Goal: Answer question/provide support: Share knowledge or assist other users

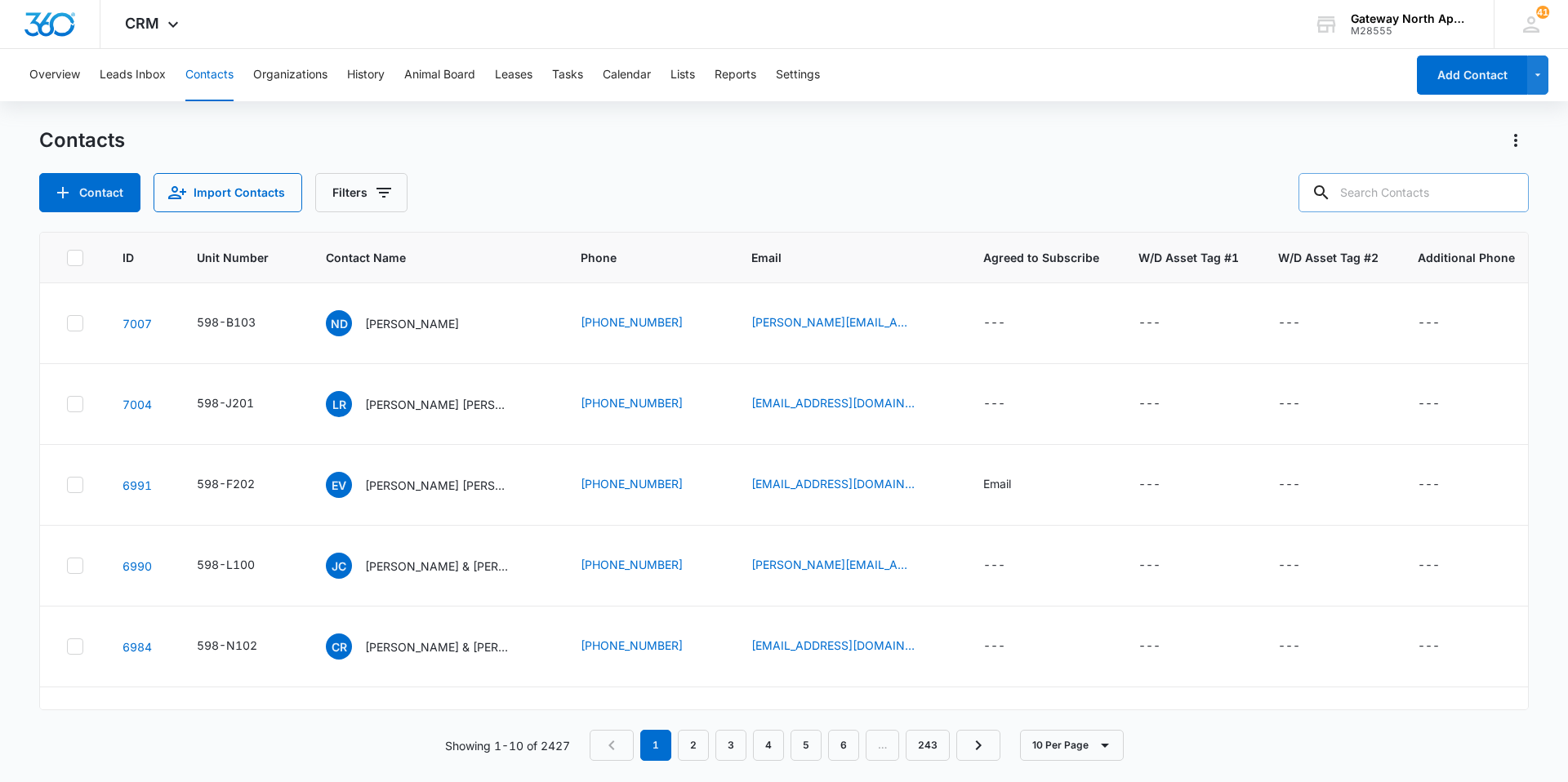
click at [1362, 185] on input "text" at bounding box center [1414, 192] width 230 height 39
type input "m205"
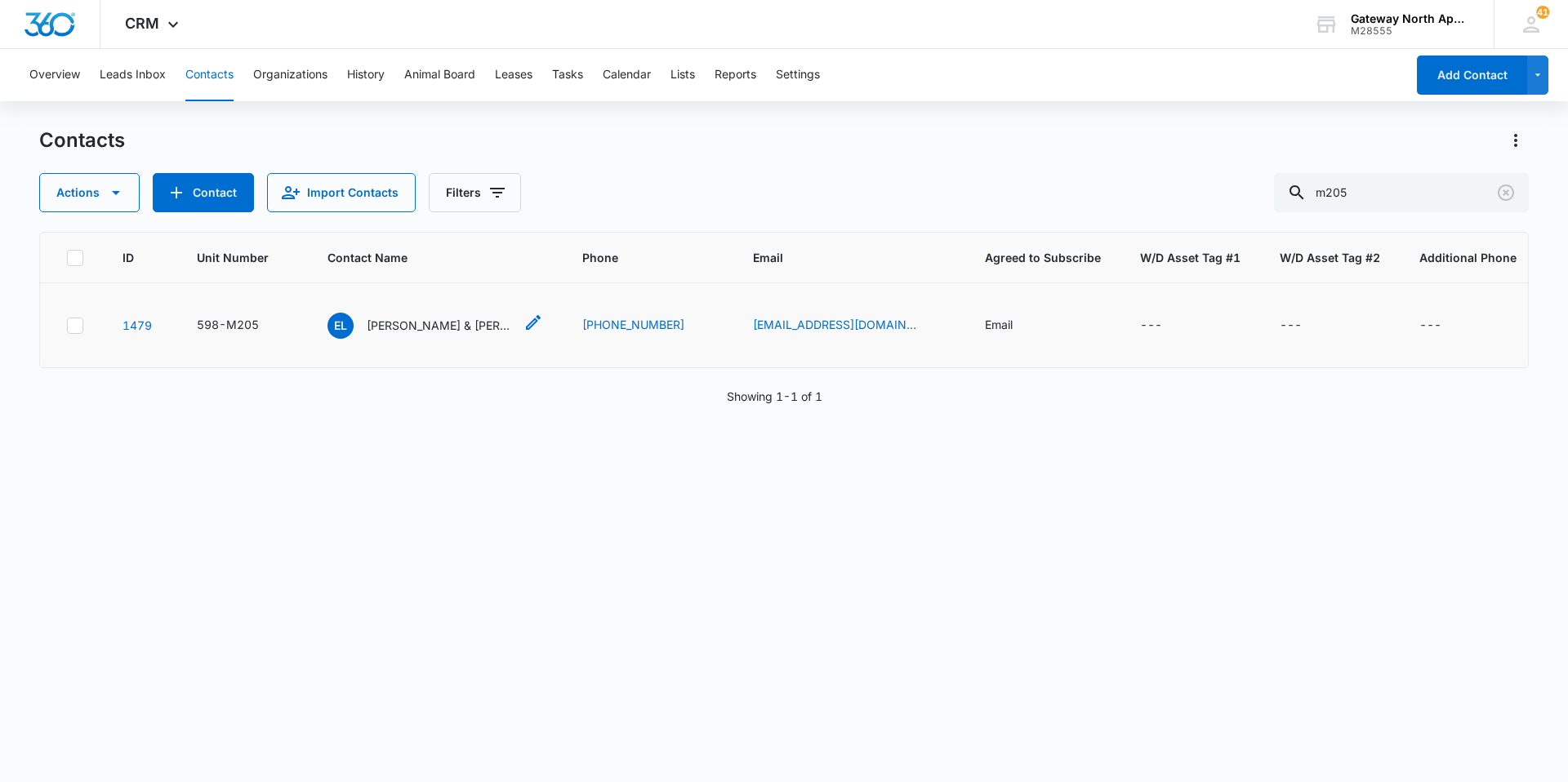
click at [430, 333] on p "[PERSON_NAME] & [PERSON_NAME]" at bounding box center [440, 326] width 147 height 17
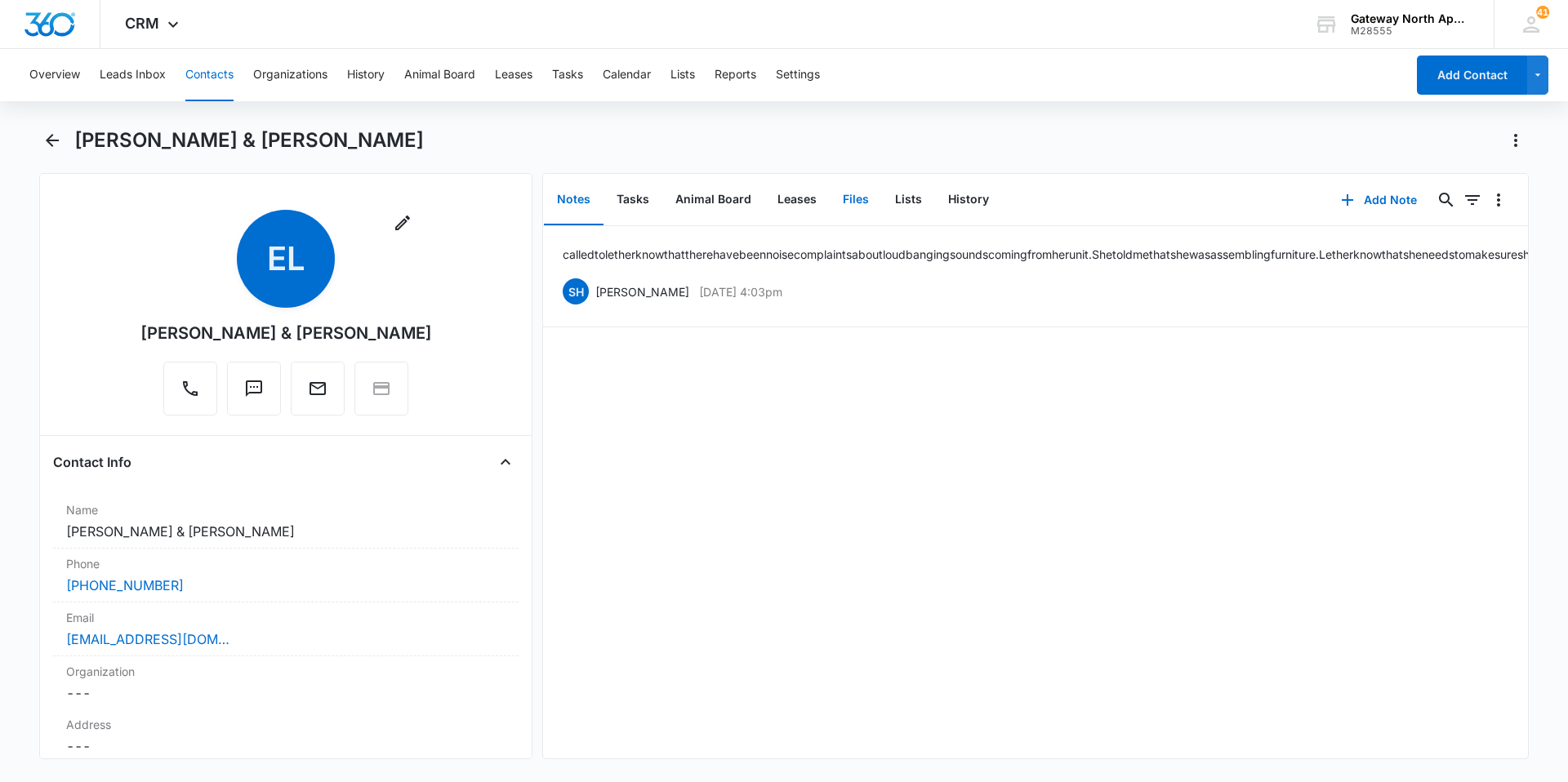
click at [855, 199] on button "Files" at bounding box center [856, 200] width 52 height 51
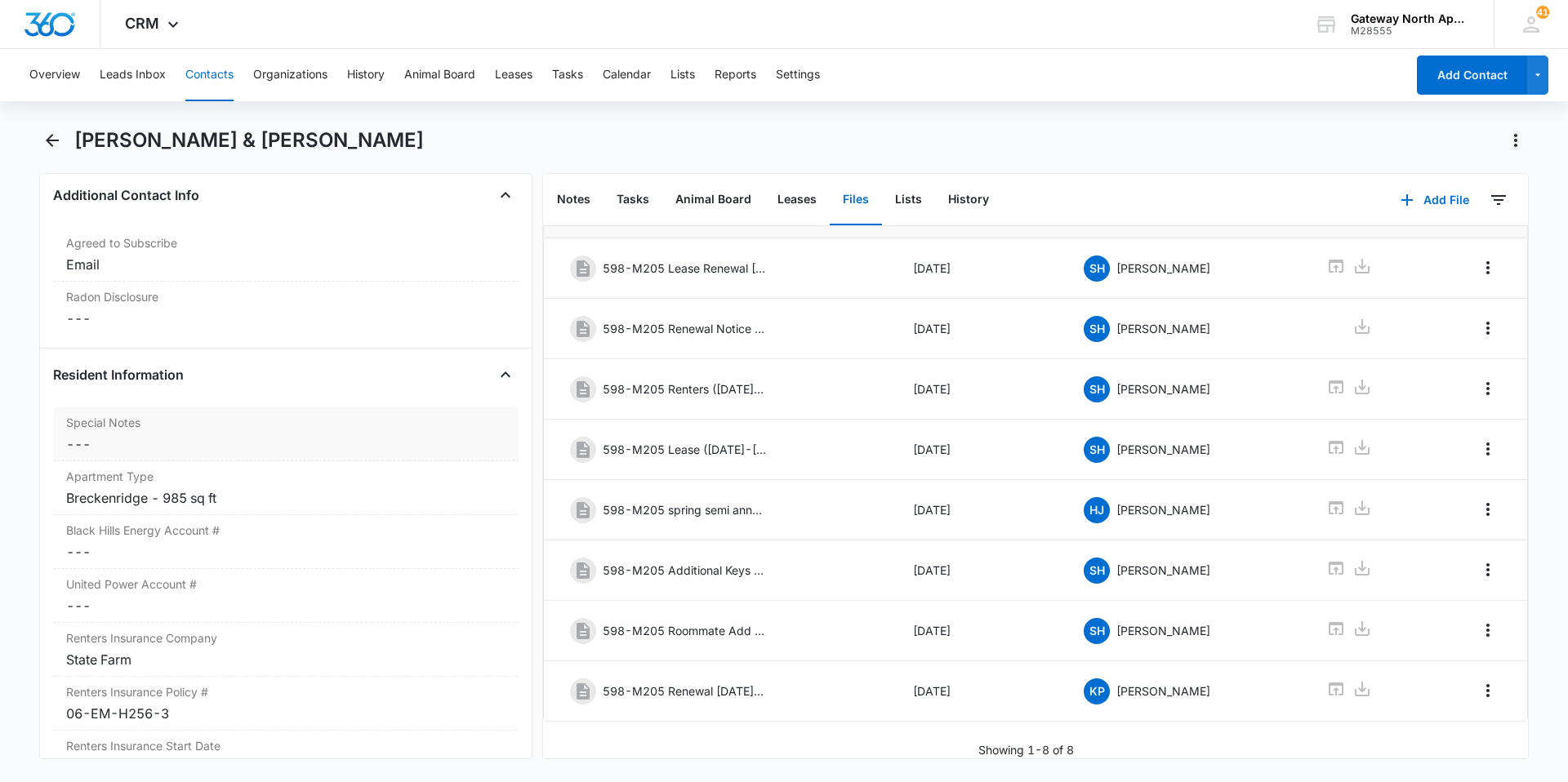
scroll to position [1796, 0]
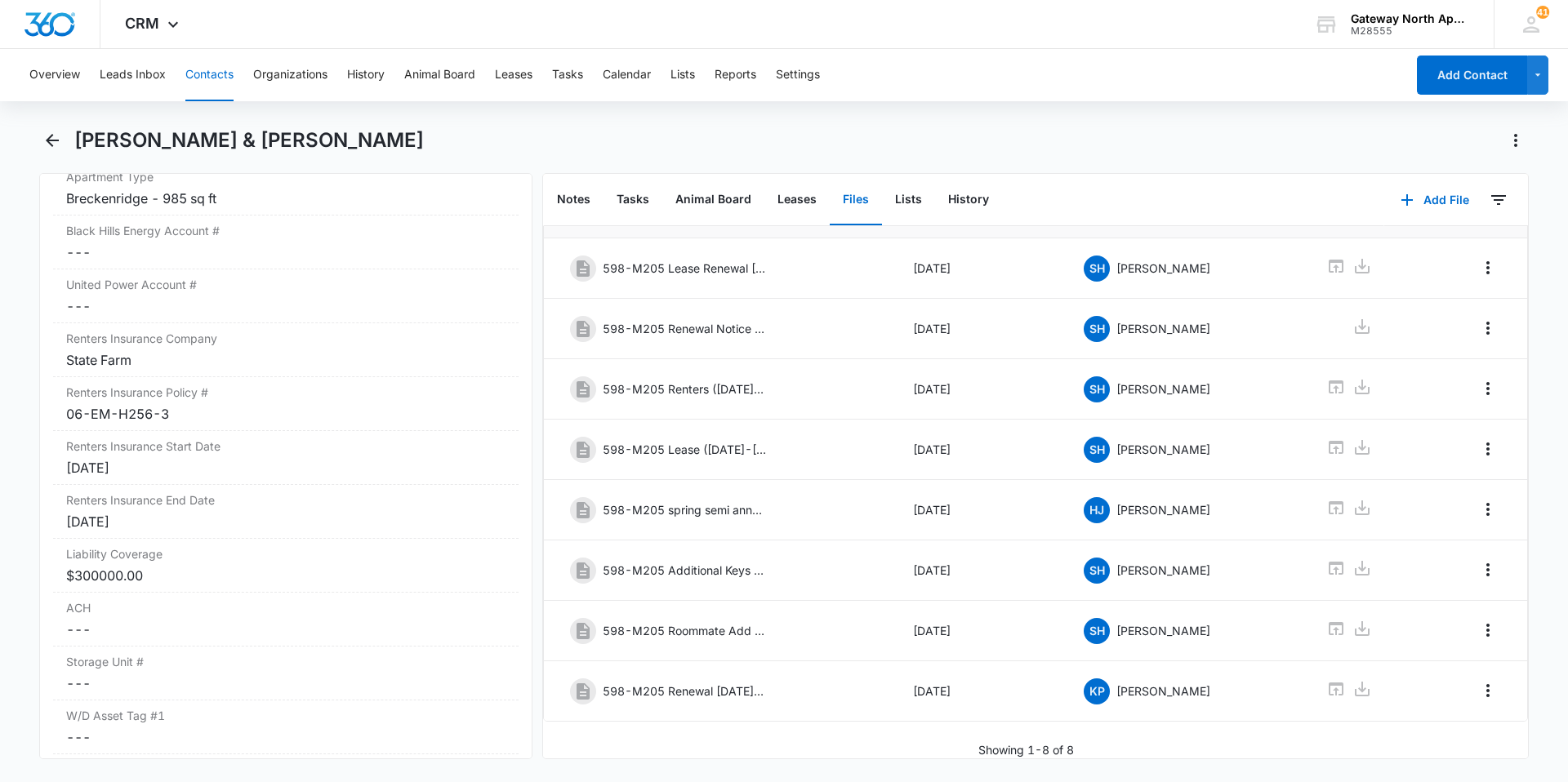
click at [227, 72] on button "Contacts" at bounding box center [210, 75] width 48 height 52
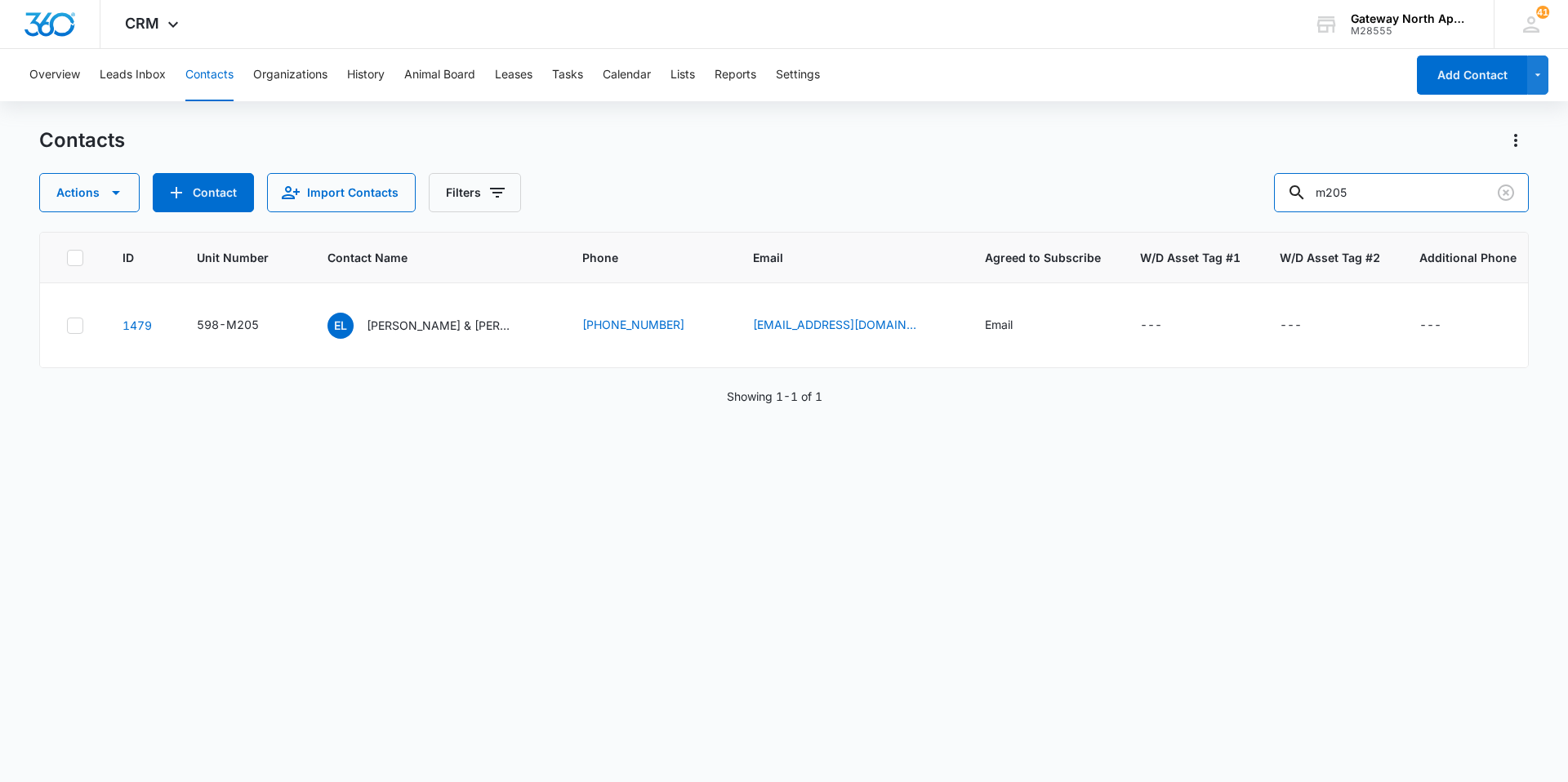
drag, startPoint x: 1333, startPoint y: 186, endPoint x: 1285, endPoint y: 184, distance: 48.0
click at [1285, 184] on div "Actions Contact Import Contacts Filters m205" at bounding box center [784, 192] width 1490 height 39
type input "l104"
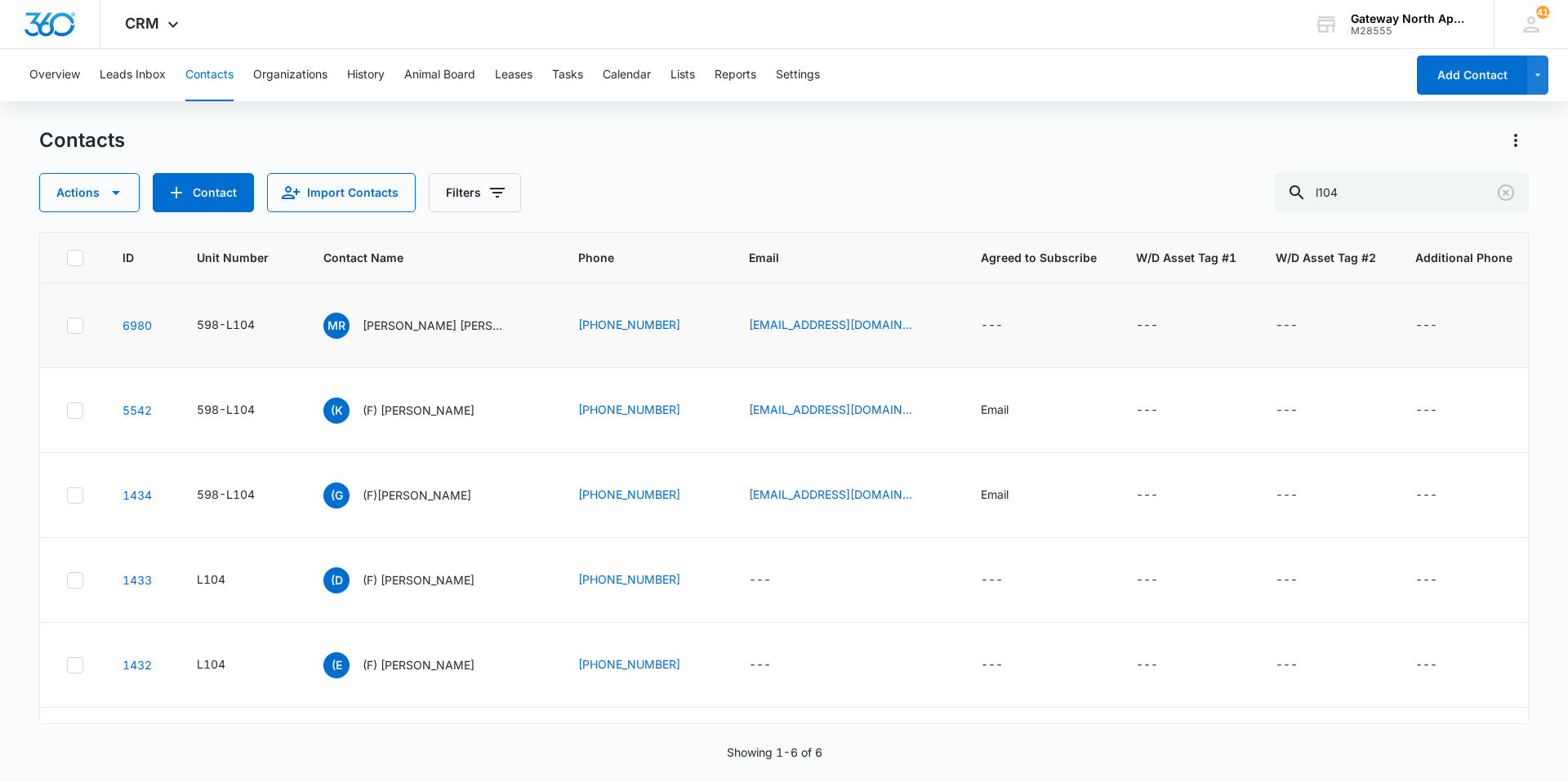
click at [379, 311] on td "MR [PERSON_NAME] [PERSON_NAME]" at bounding box center [431, 326] width 255 height 85
click at [379, 318] on p "[PERSON_NAME] [PERSON_NAME]" at bounding box center [437, 326] width 147 height 17
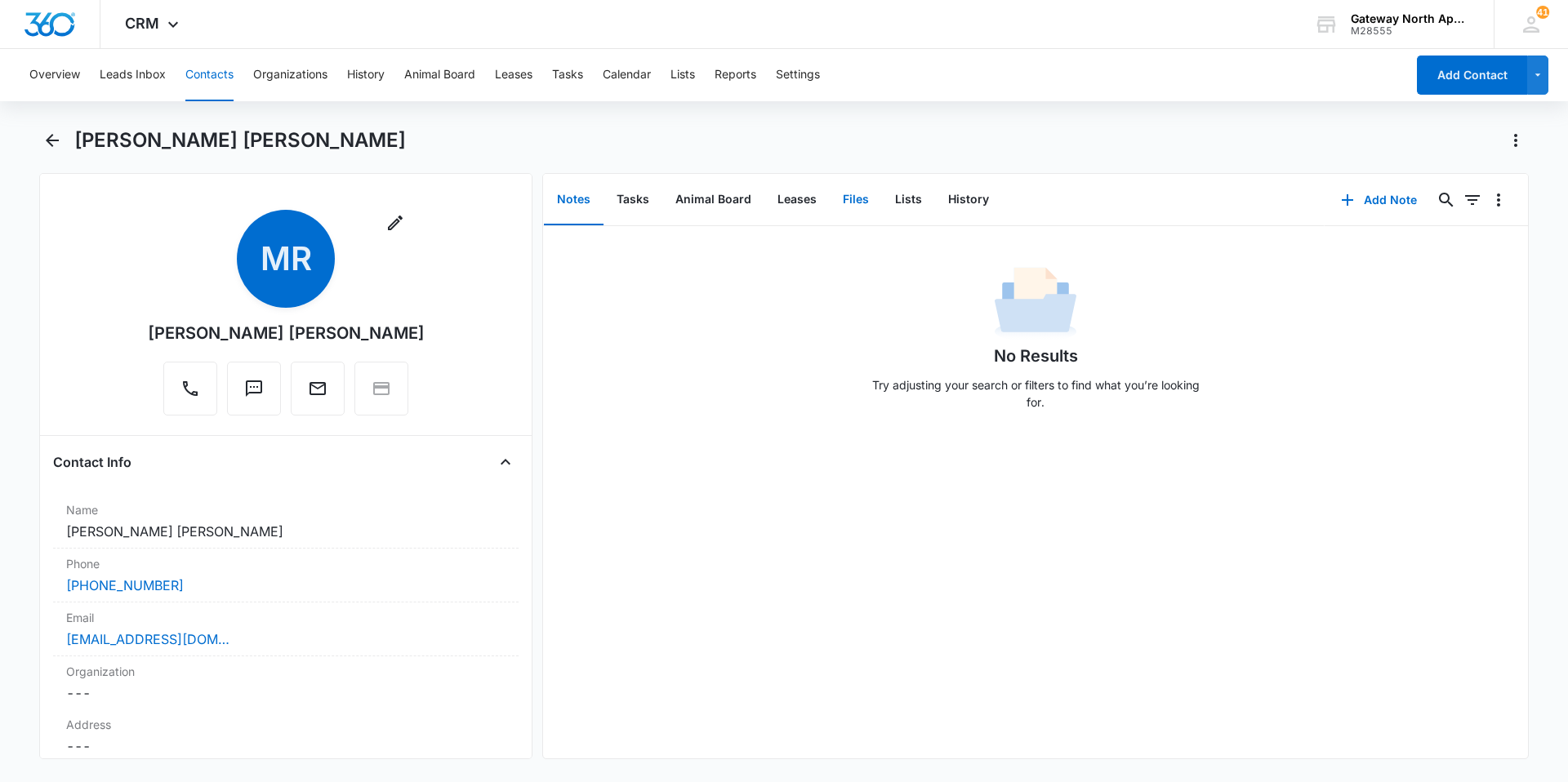
click at [851, 203] on button "Files" at bounding box center [856, 200] width 52 height 51
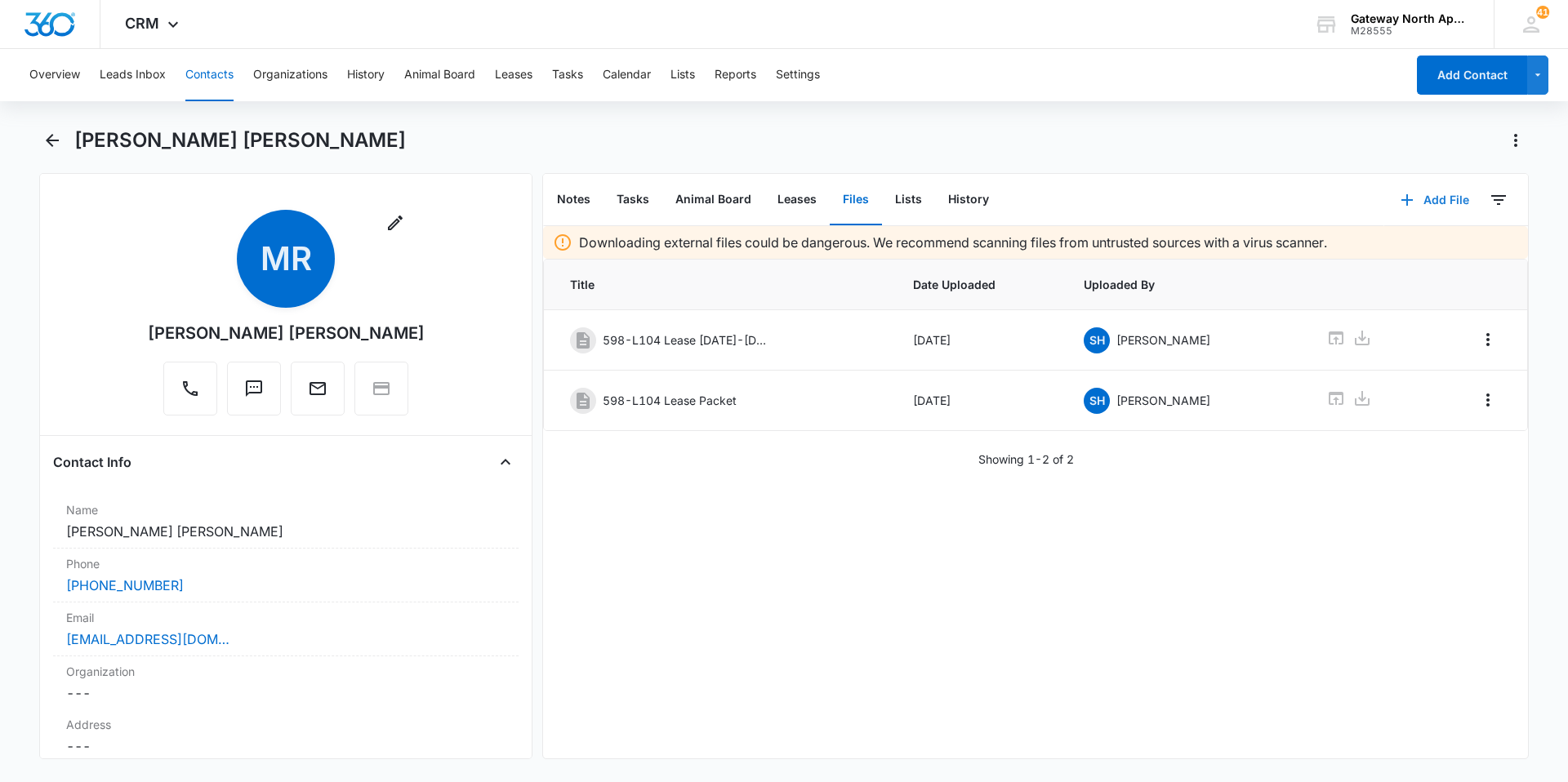
click at [1416, 207] on button "Add File" at bounding box center [1435, 200] width 101 height 39
click at [1380, 251] on div "Upload Files" at bounding box center [1413, 251] width 66 height 11
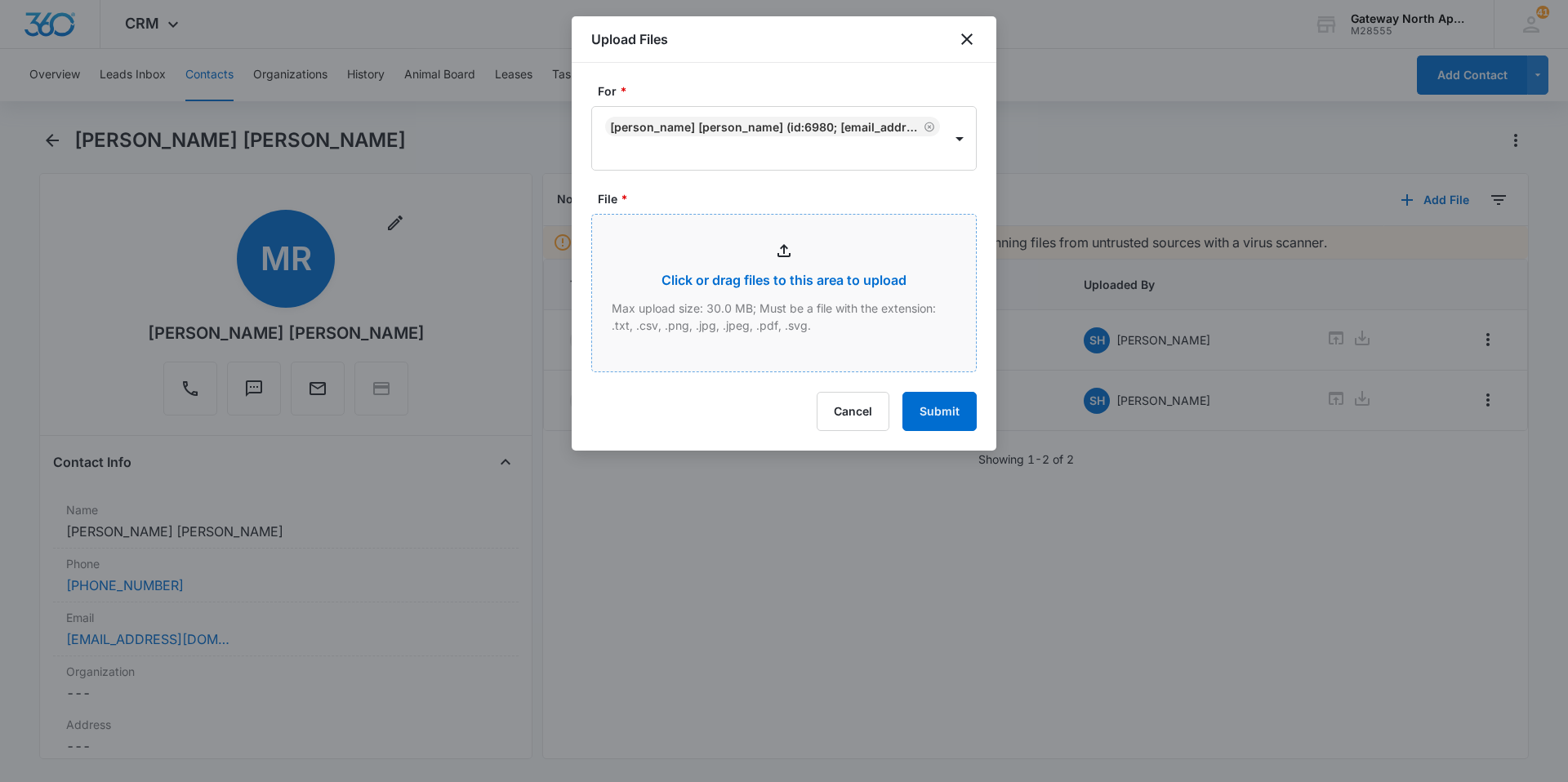
type input "C:\fakepath\Xerox Scan_10152025082249.pdf"
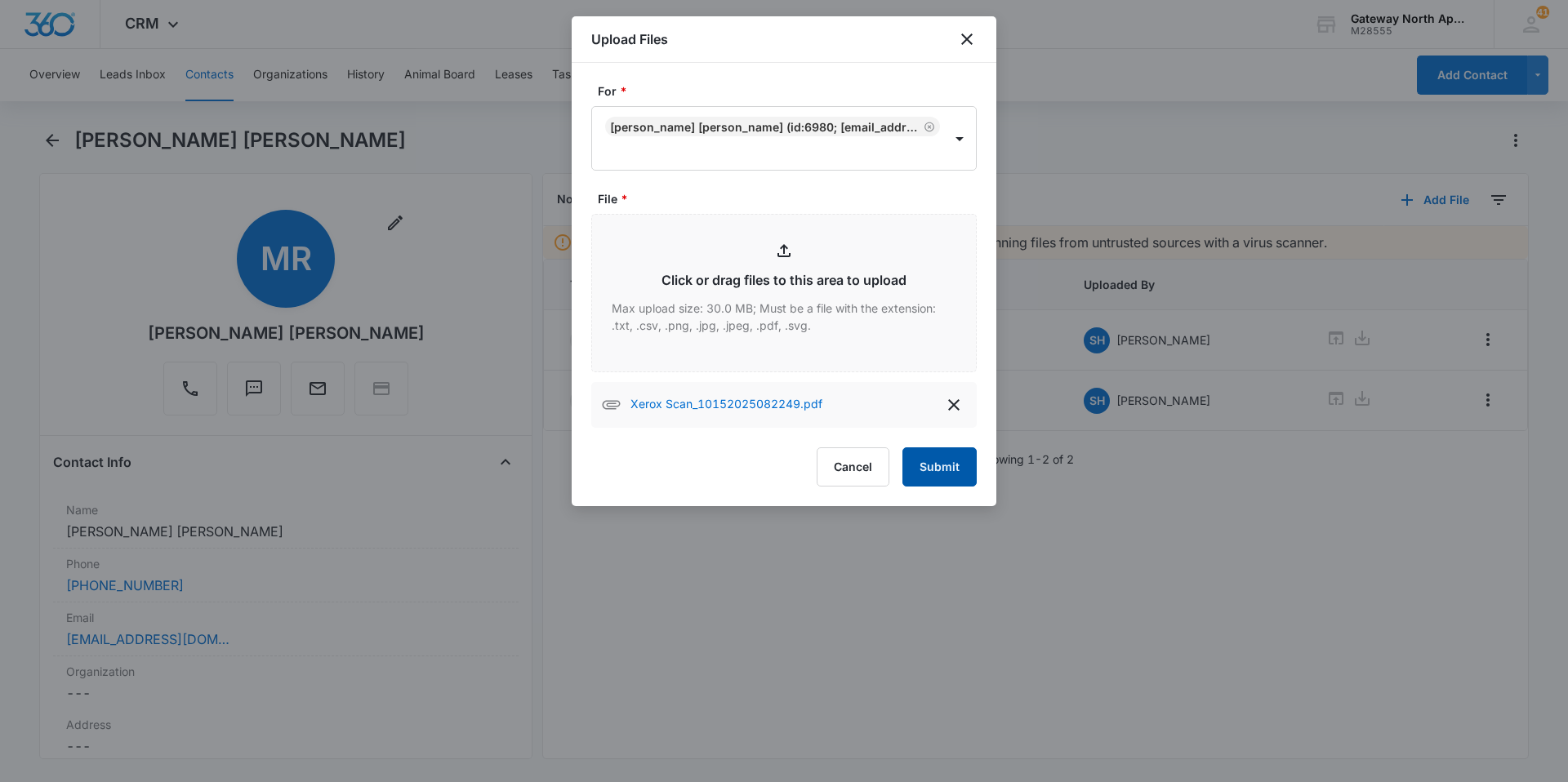
click at [945, 468] on button "Submit" at bounding box center [940, 467] width 74 height 39
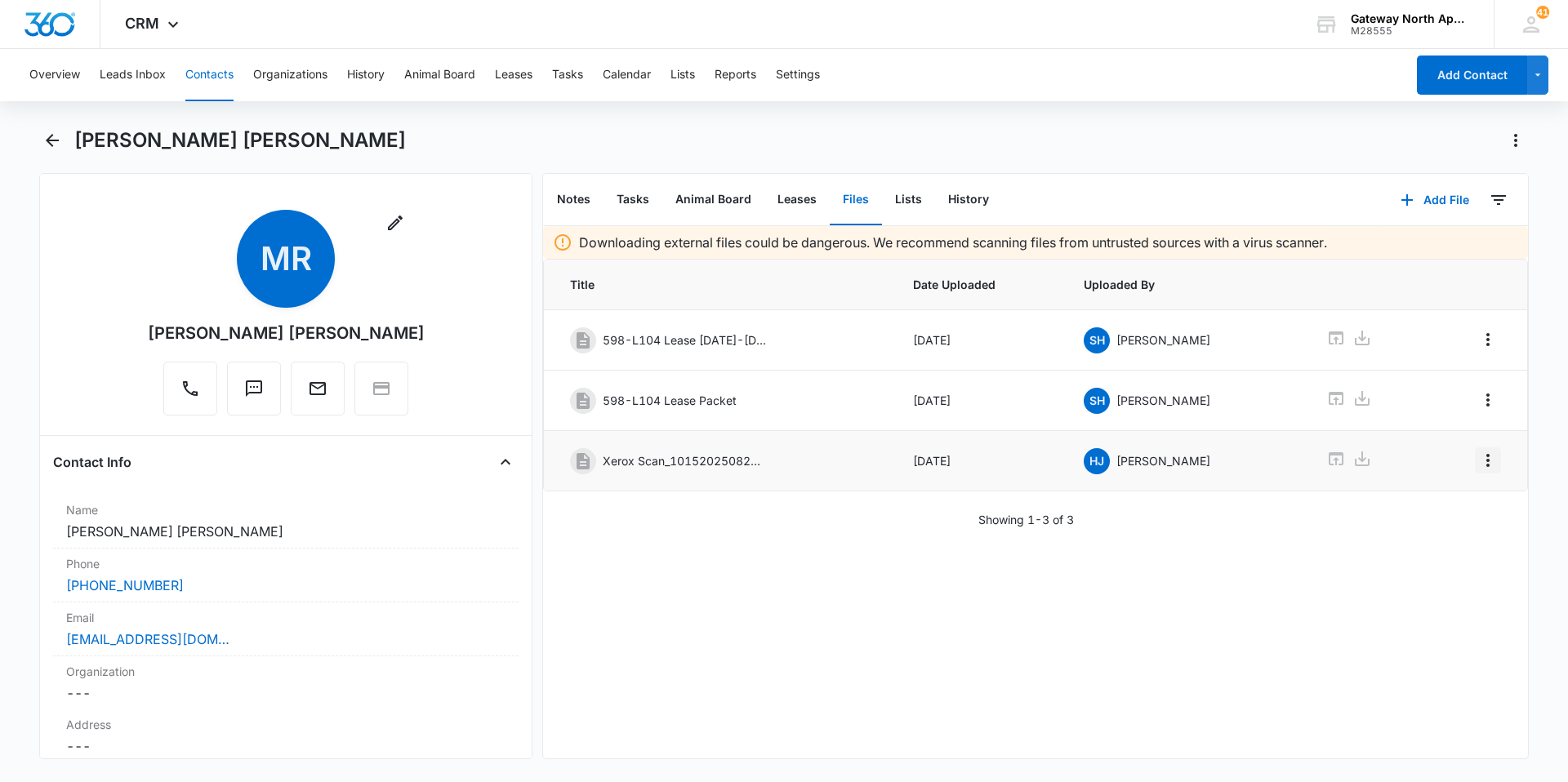
click at [1487, 460] on icon "Overflow Menu" at bounding box center [1488, 460] width 3 height 13
click at [1430, 497] on button "Edit" at bounding box center [1442, 506] width 93 height 24
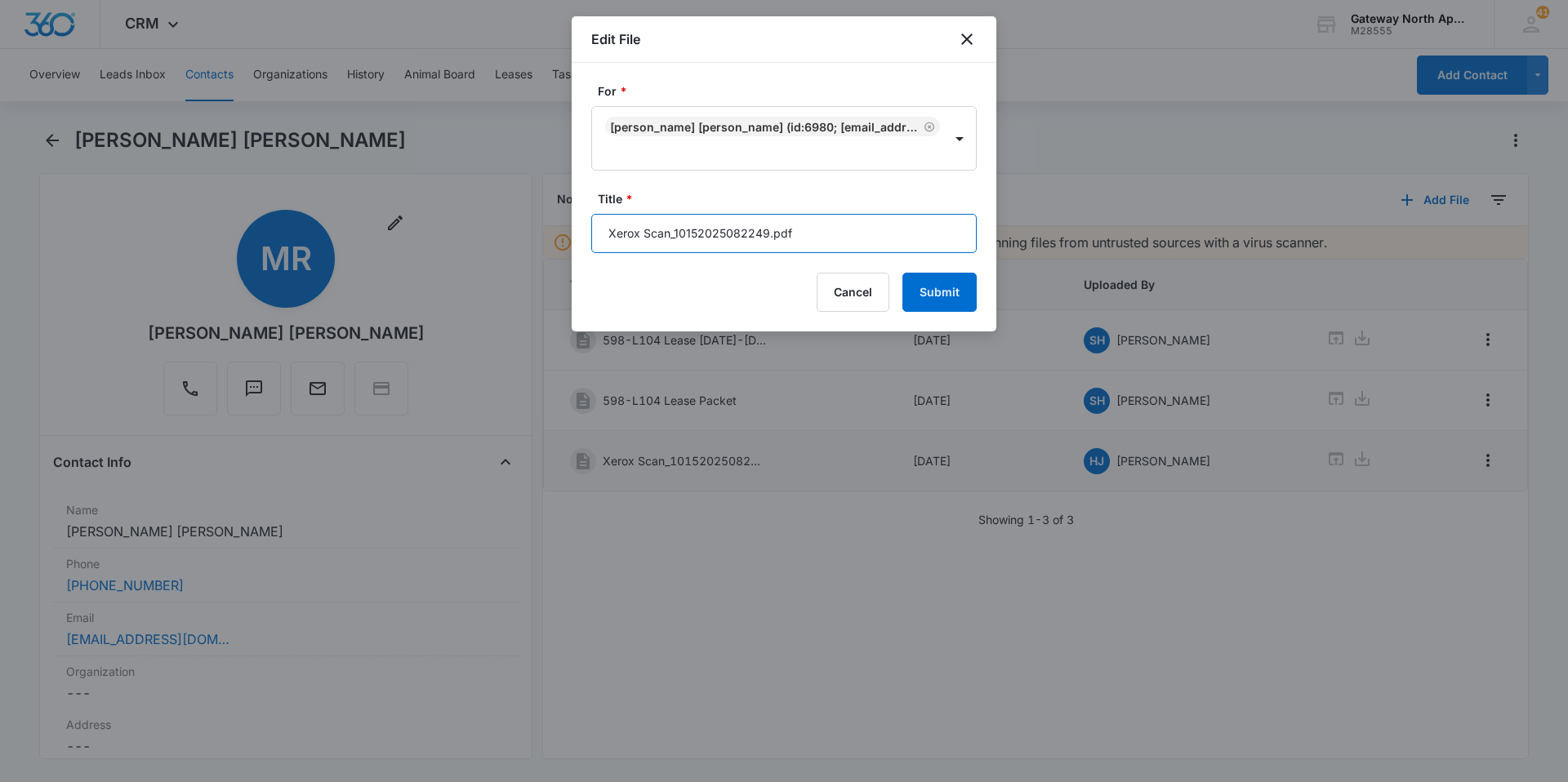
drag, startPoint x: 832, startPoint y: 240, endPoint x: 610, endPoint y: 224, distance: 222.6
click at [610, 224] on input "Xerox Scan_10152025082249.pdf" at bounding box center [784, 233] width 386 height 39
type input "598-L104 Renters [DATE]-[DATE]"
click at [935, 288] on button "Submit" at bounding box center [940, 292] width 74 height 39
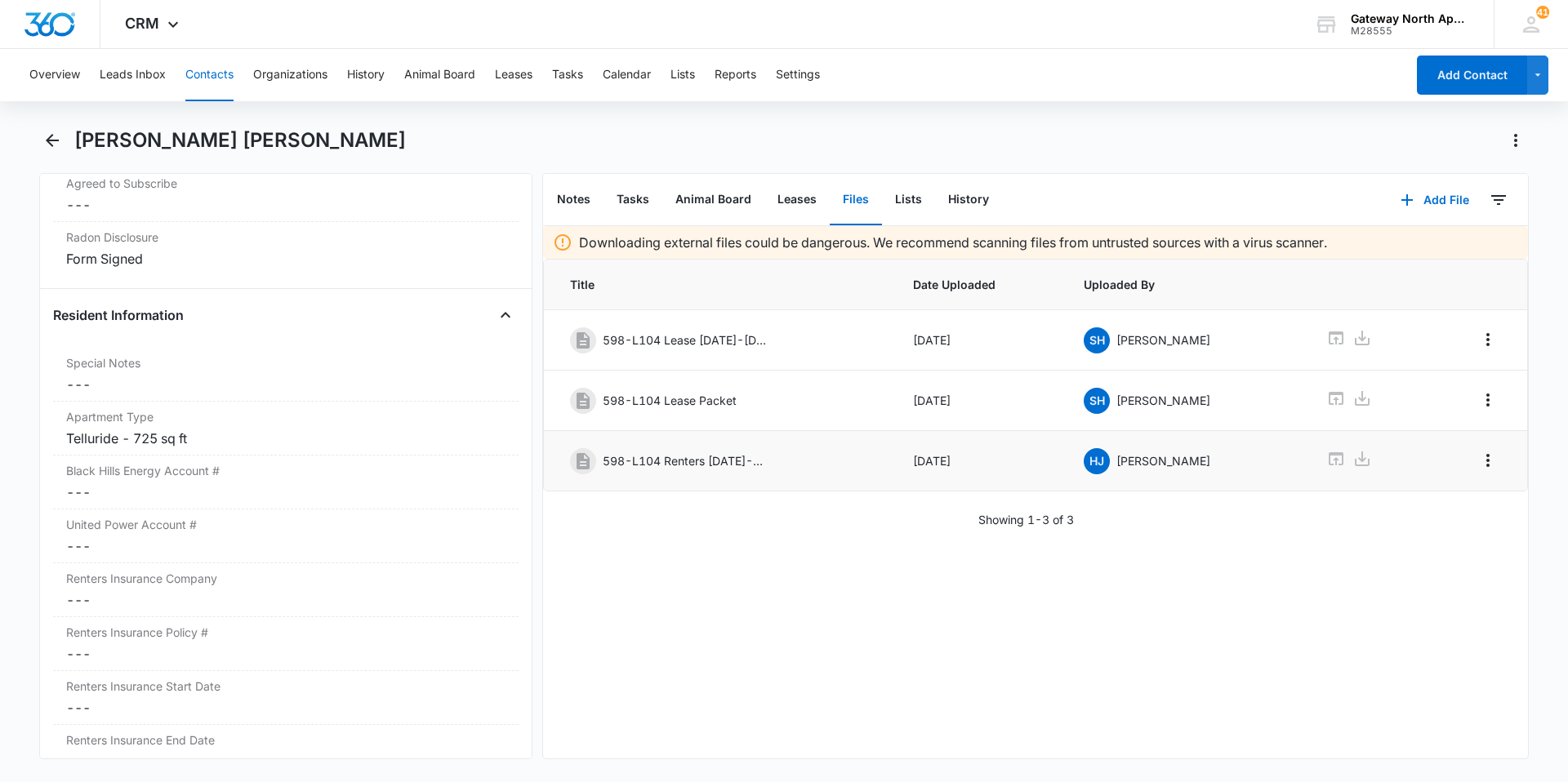
scroll to position [1633, 0]
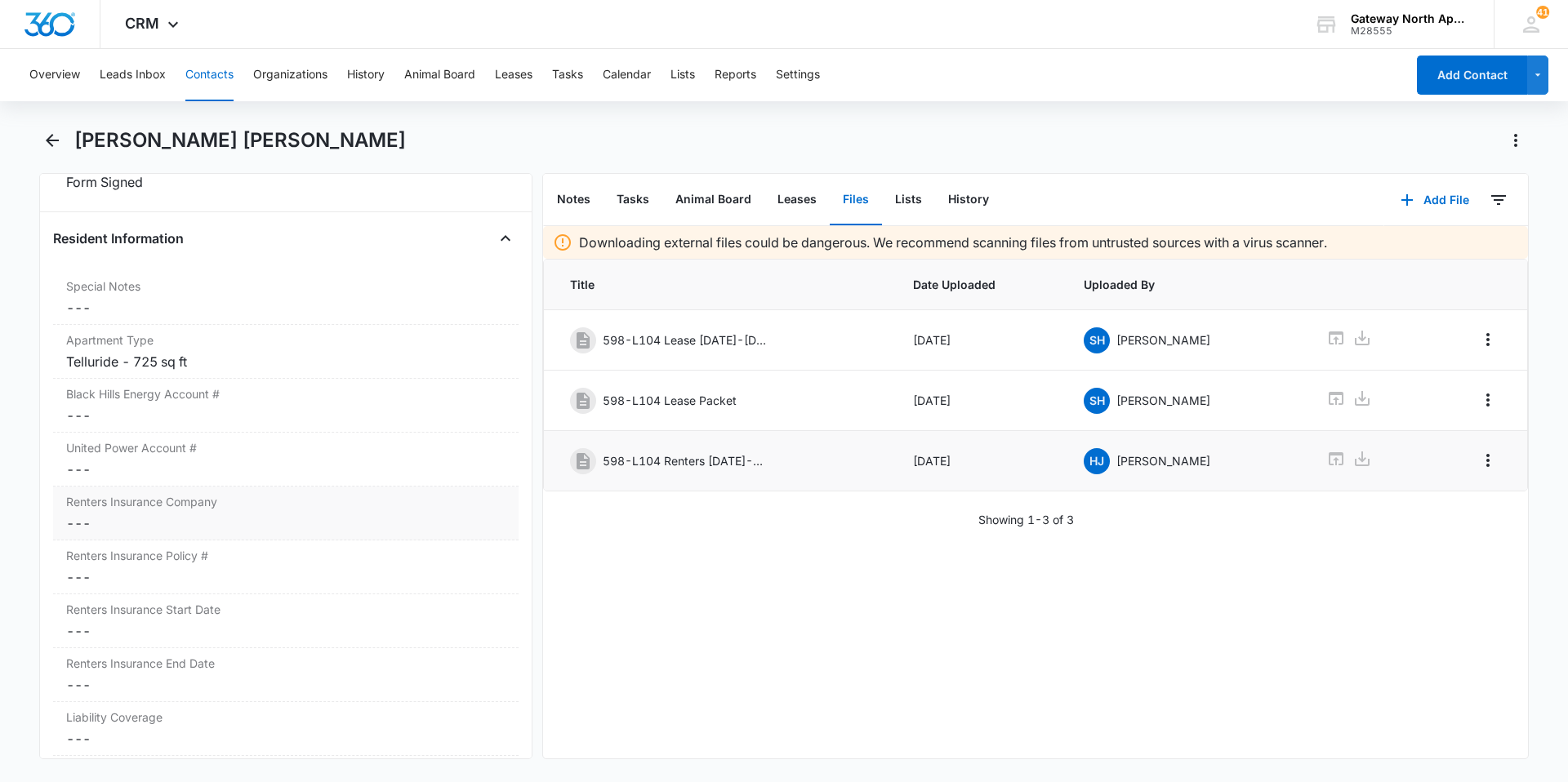
click at [225, 518] on dd "Cancel Save Changes ---" at bounding box center [286, 523] width 439 height 20
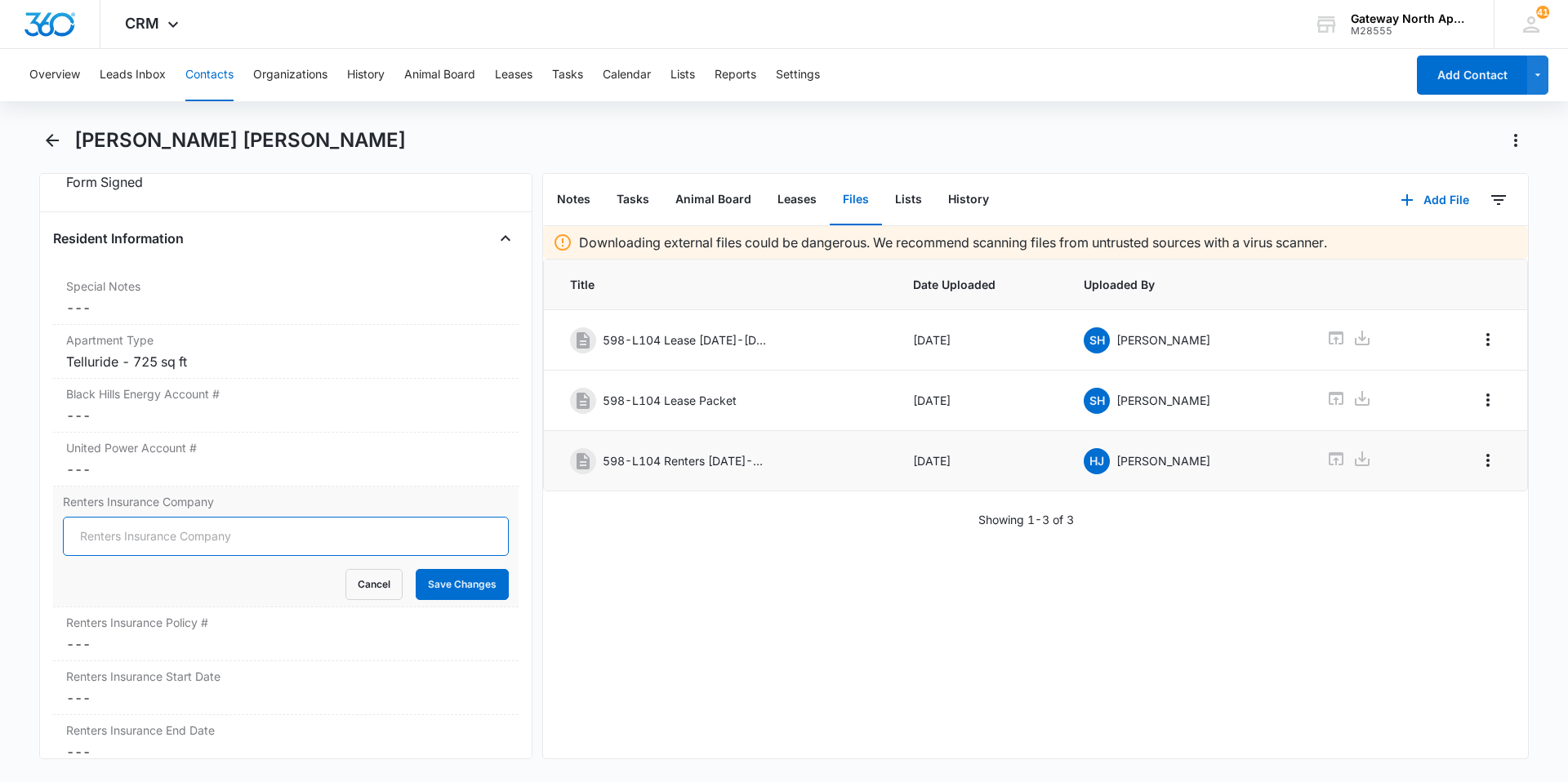
click at [178, 534] on input "Renters Insurance Company" at bounding box center [286, 536] width 446 height 39
type input "Allstate"
click at [445, 592] on button "Save Changes" at bounding box center [462, 585] width 93 height 31
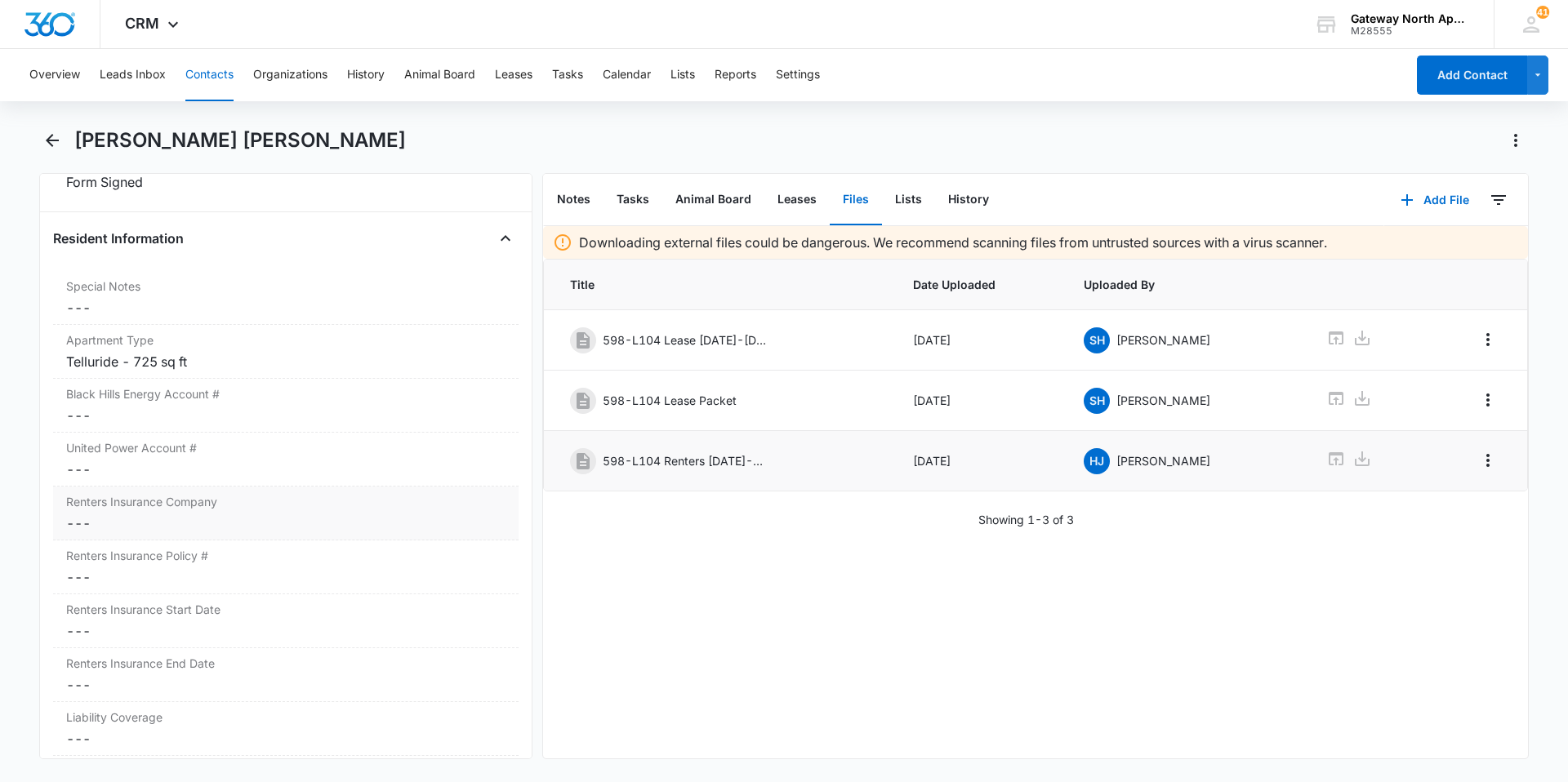
click at [136, 590] on div "Renters Insurance Policy # Cancel Save Changes ---" at bounding box center [285, 568] width 466 height 54
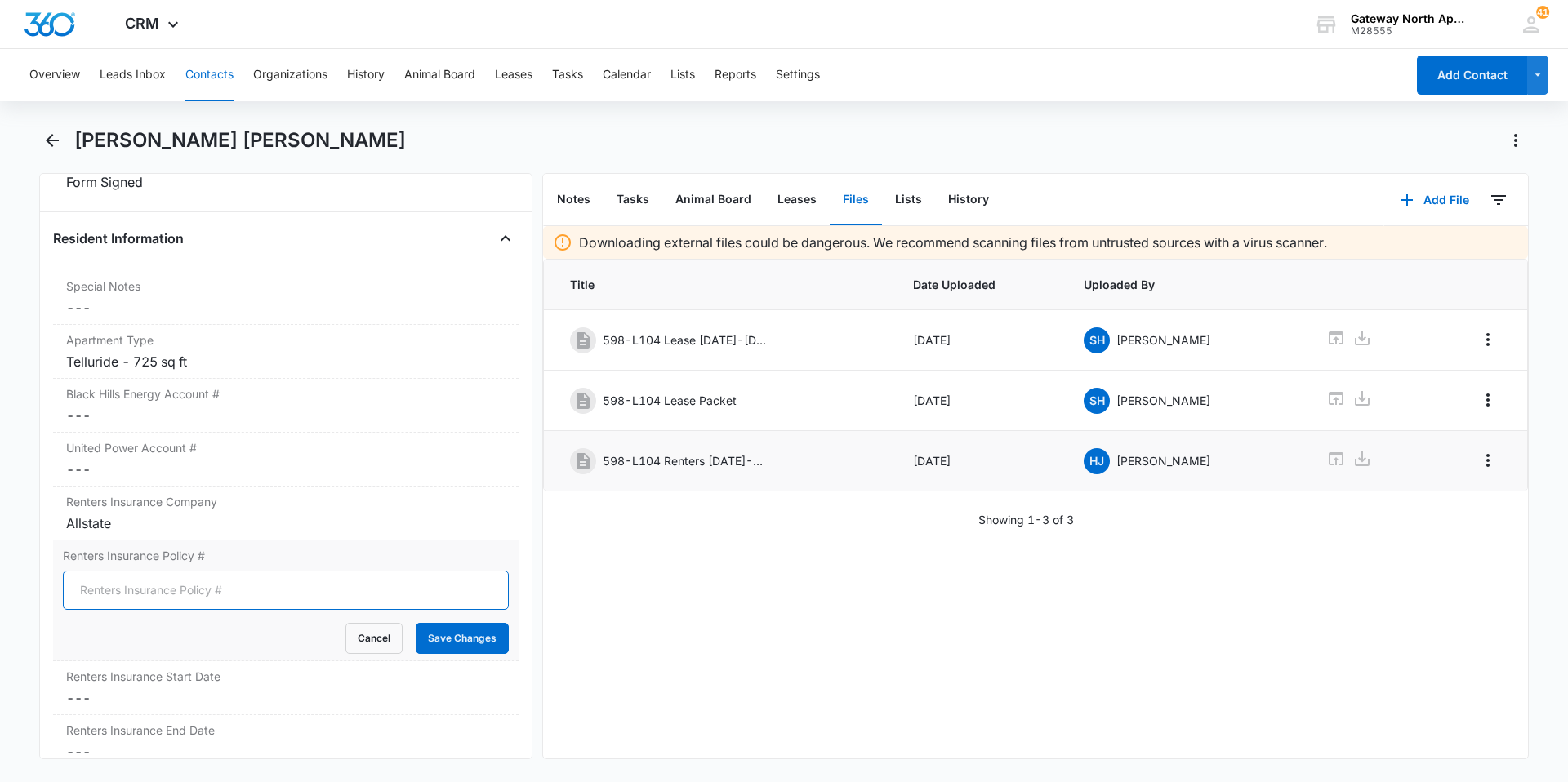
drag, startPoint x: 124, startPoint y: 588, endPoint x: 141, endPoint y: 579, distance: 19.2
click at [124, 588] on input "Renters Insurance Policy #" at bounding box center [286, 590] width 446 height 39
type input "942199637"
click at [437, 638] on button "Save Changes" at bounding box center [462, 639] width 93 height 31
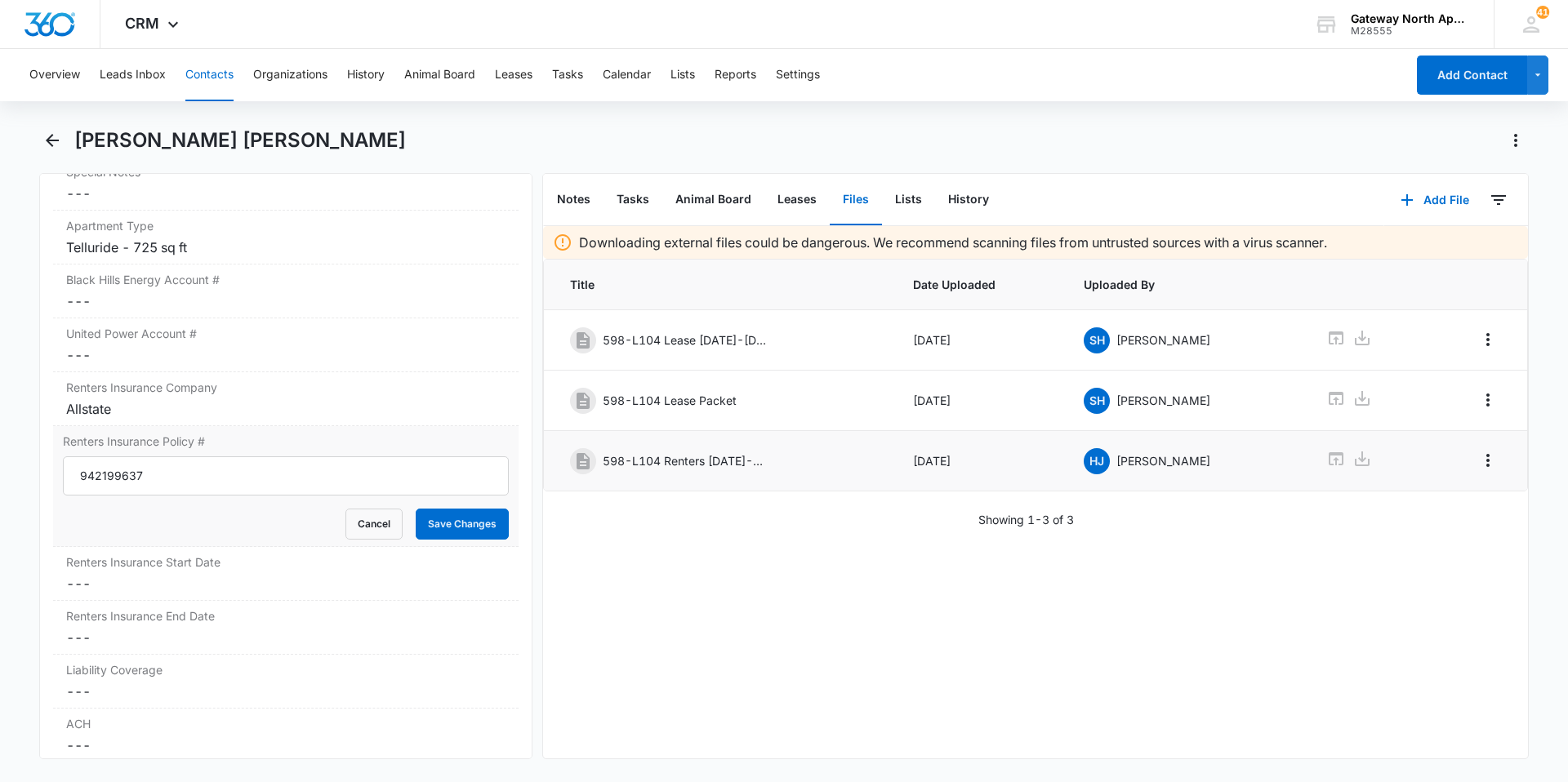
scroll to position [1796, 0]
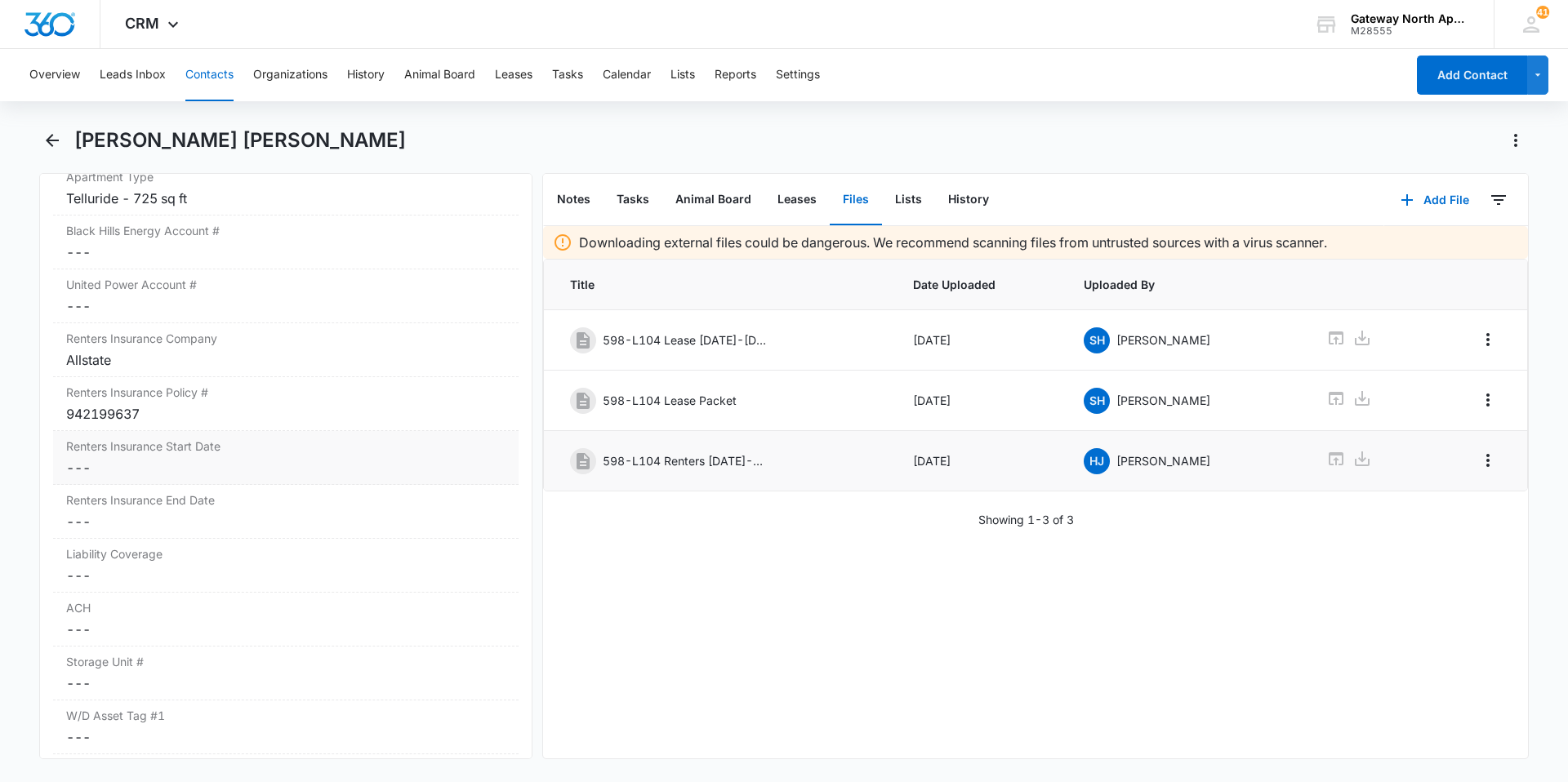
click at [139, 467] on dd "Cancel Save Changes ---" at bounding box center [286, 467] width 439 height 20
click at [121, 483] on input at bounding box center [132, 480] width 120 height 18
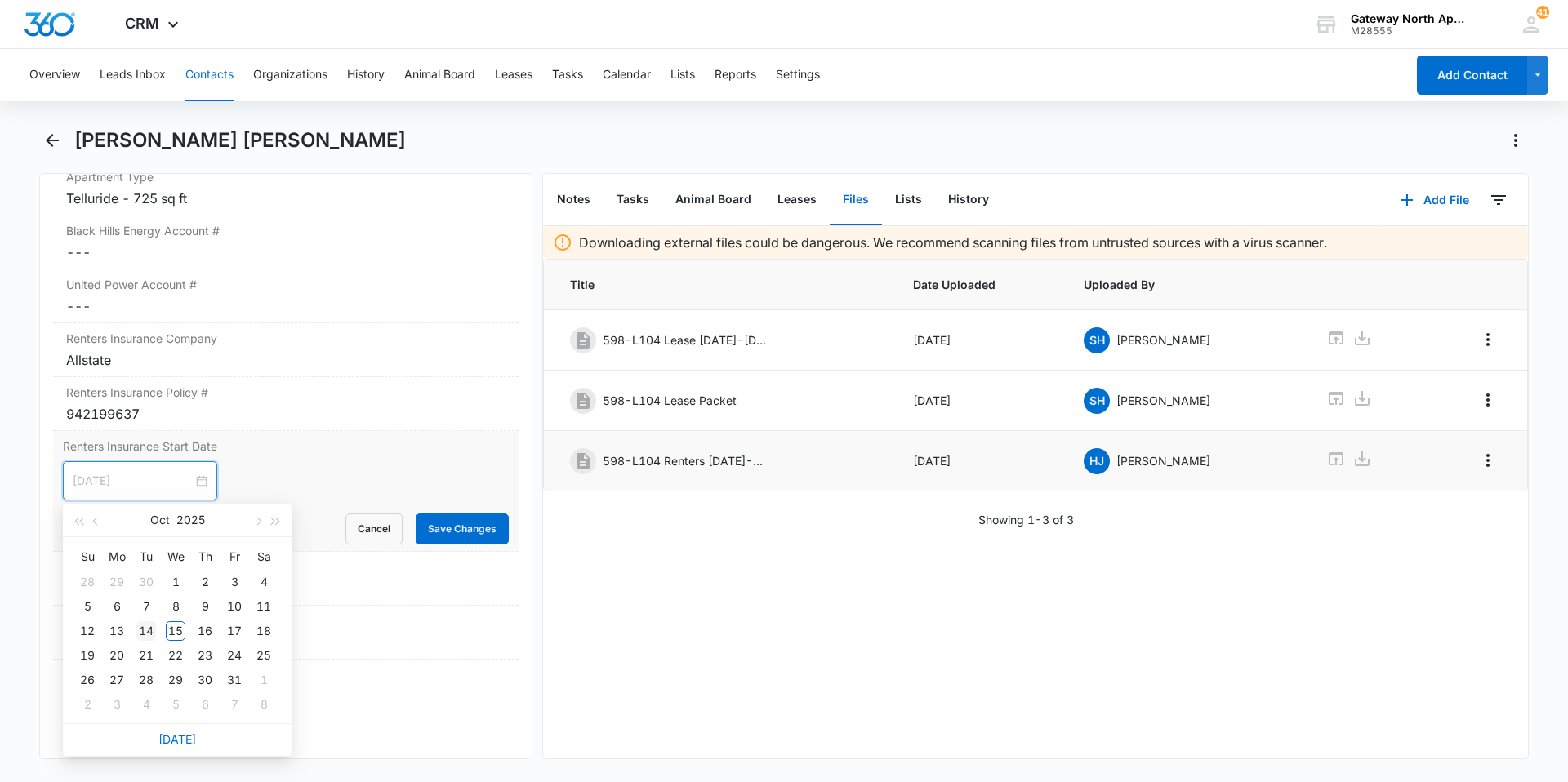
type input "[DATE]"
click at [146, 631] on div "14" at bounding box center [146, 631] width 20 height 20
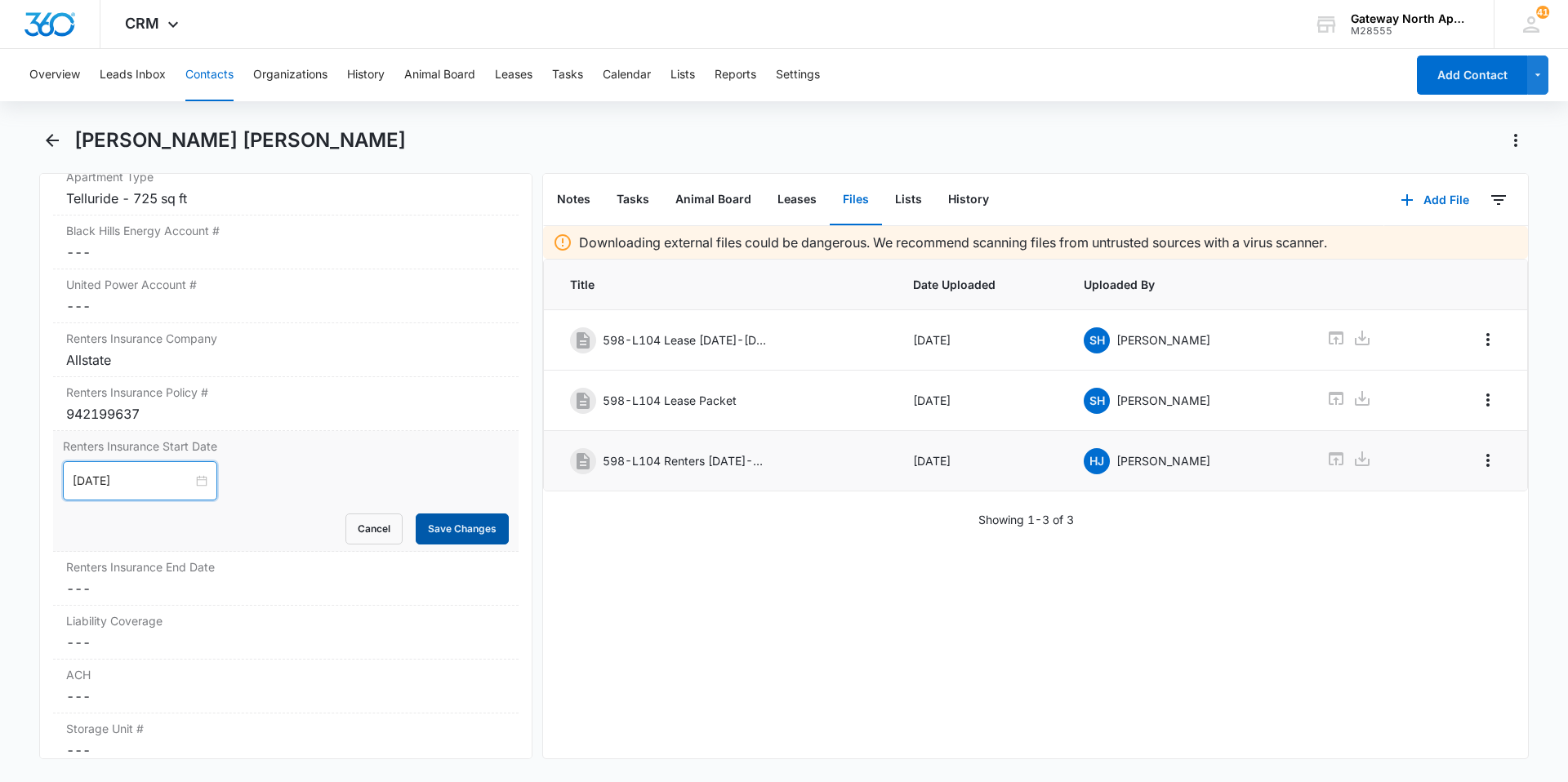
click at [468, 526] on button "Save Changes" at bounding box center [462, 529] width 93 height 31
click at [449, 530] on button "Save Changes" at bounding box center [462, 529] width 93 height 31
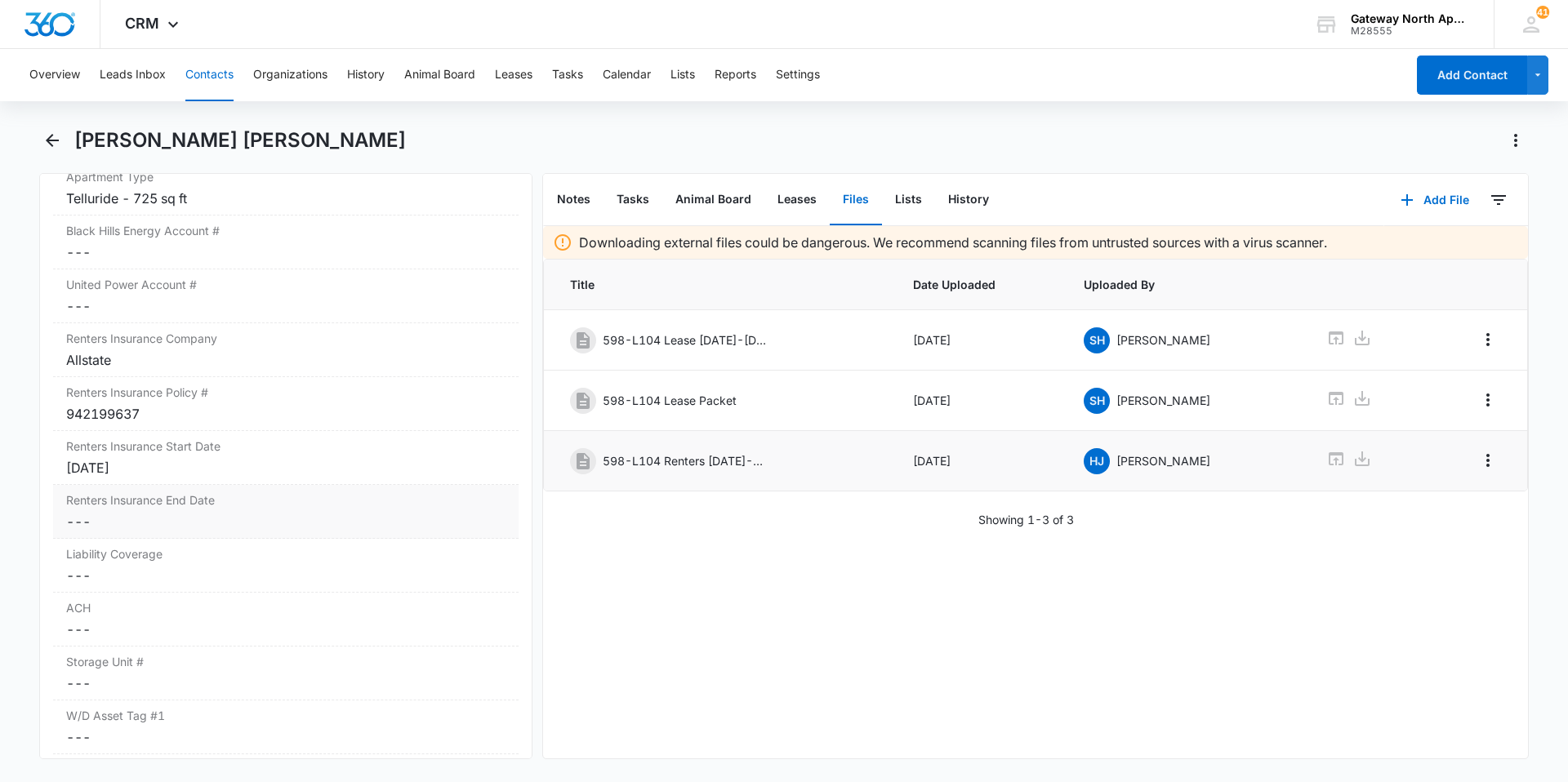
click at [175, 524] on dd "Cancel Save Changes ---" at bounding box center [286, 522] width 439 height 20
click at [135, 538] on input at bounding box center [132, 535] width 120 height 18
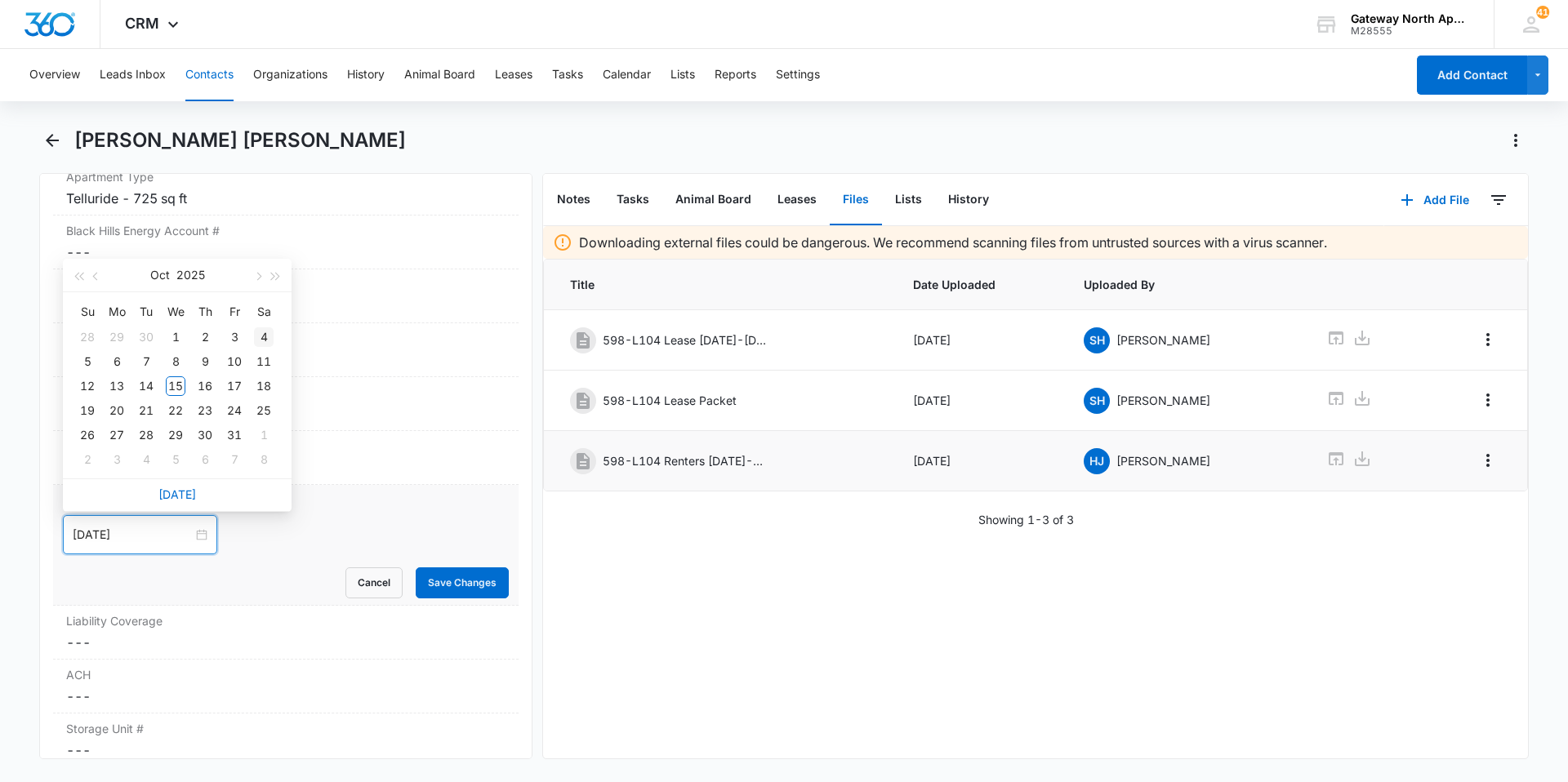
type input "[DATE]"
click at [274, 273] on button "button" at bounding box center [276, 276] width 18 height 33
type input "[DATE]"
click at [177, 389] on div "14" at bounding box center [175, 386] width 20 height 20
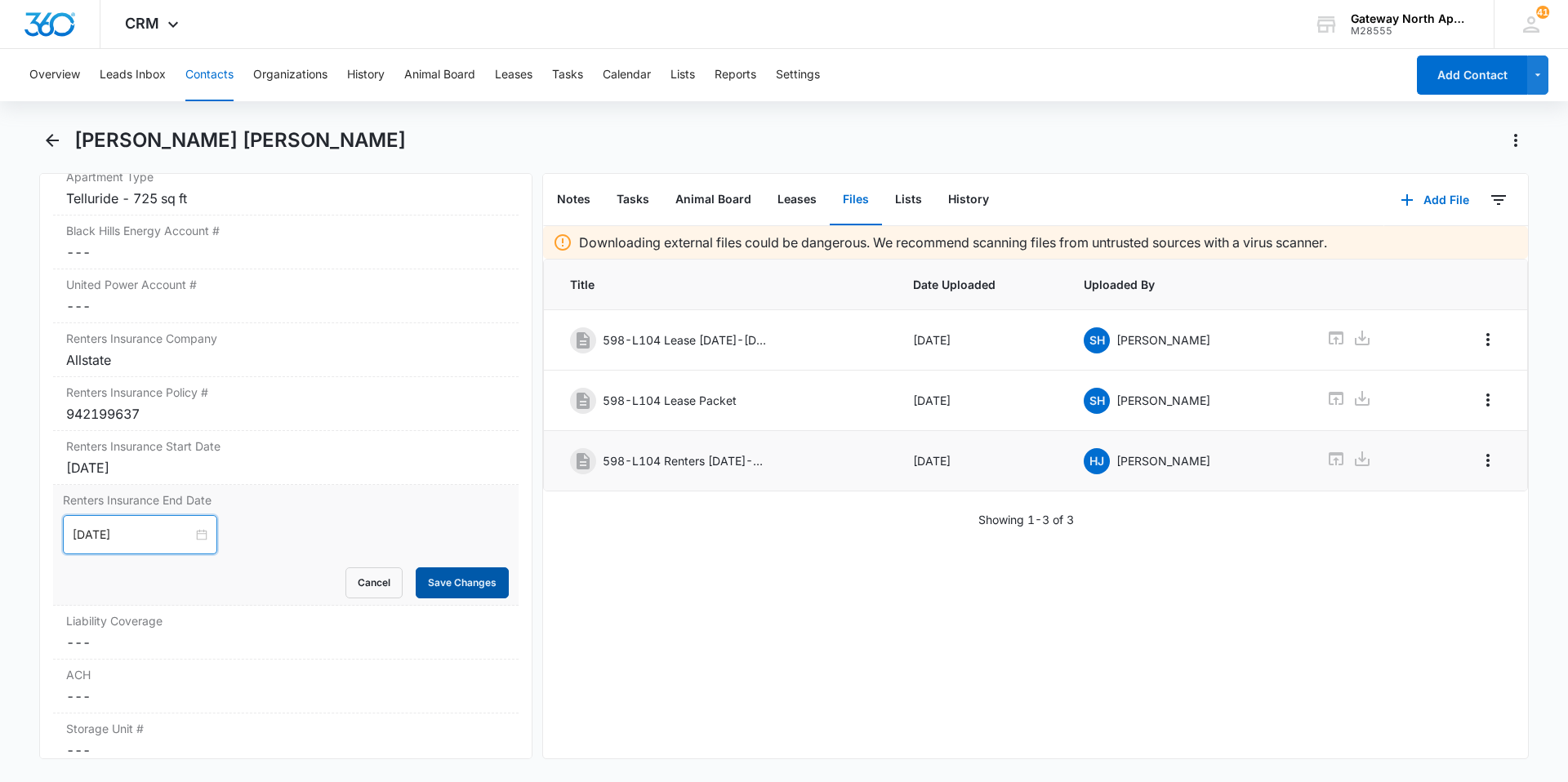
click at [426, 582] on button "Save Changes" at bounding box center [462, 583] width 93 height 31
click at [110, 635] on dd "Cancel Save Changes ---" at bounding box center [286, 642] width 439 height 20
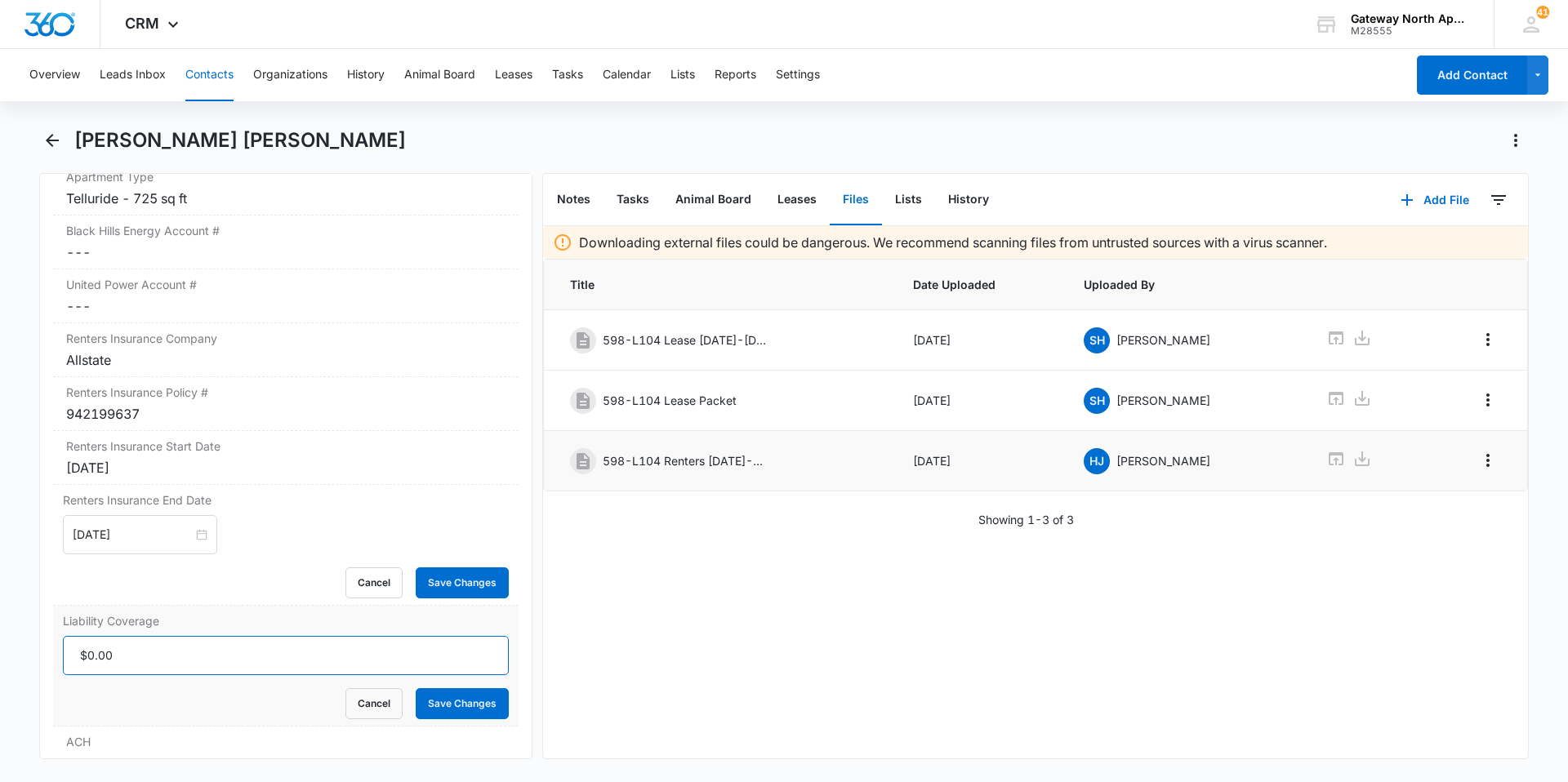
click at [198, 653] on input "Liability Coverage" at bounding box center [286, 655] width 446 height 39
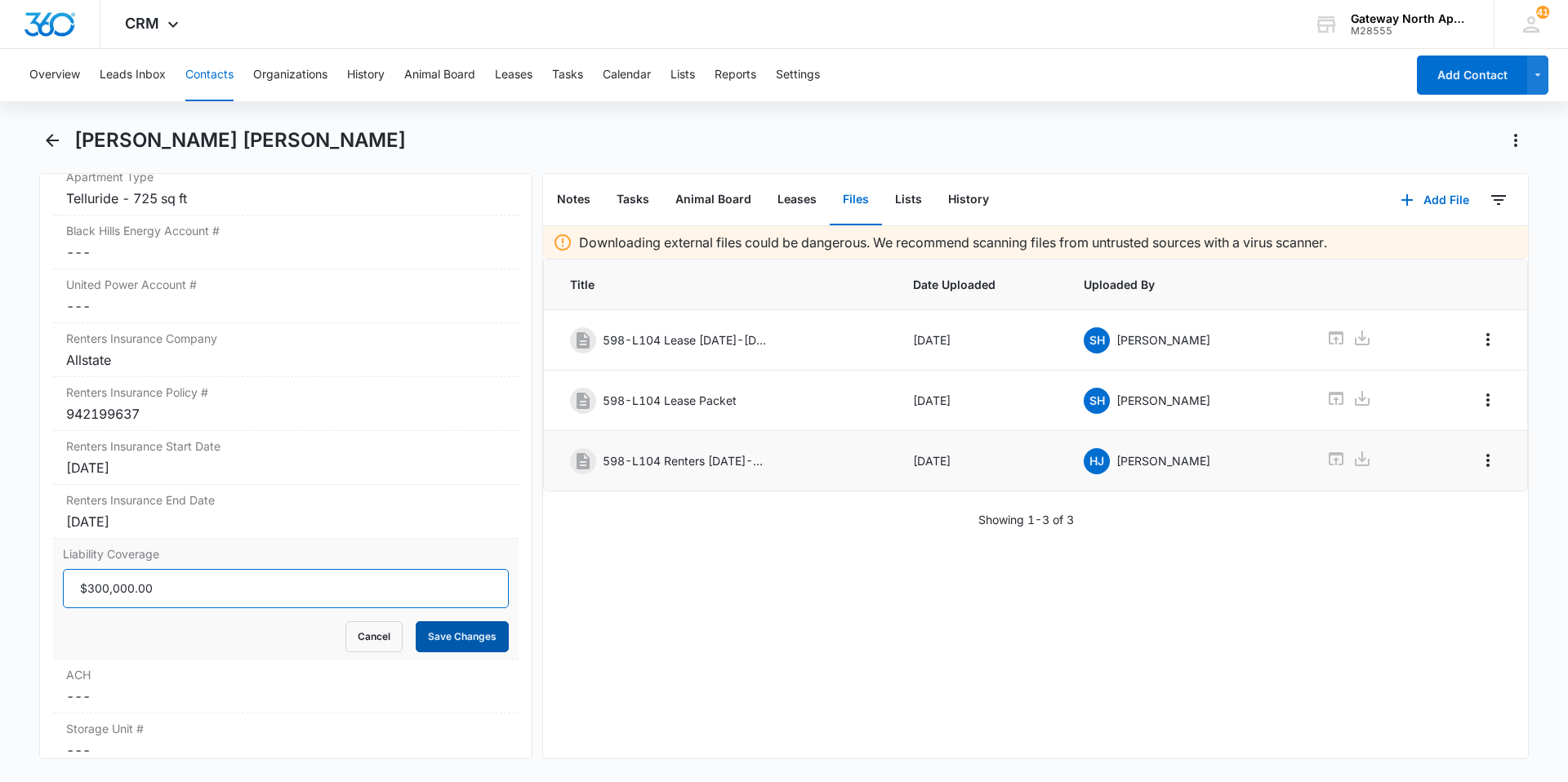
type input "$300,000.00"
click at [438, 636] on button "Save Changes" at bounding box center [462, 637] width 93 height 31
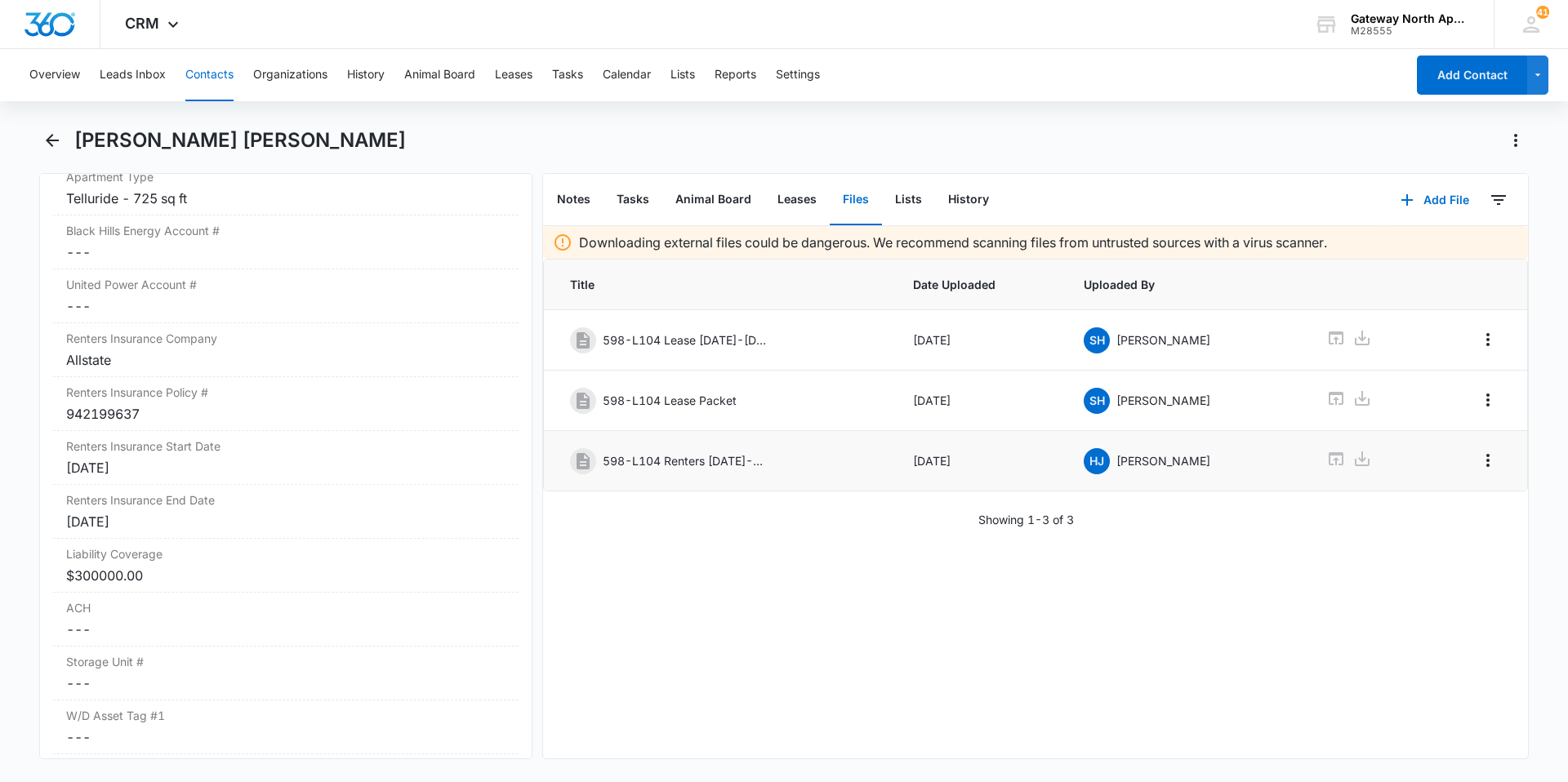
click at [223, 77] on button "Contacts" at bounding box center [210, 75] width 48 height 52
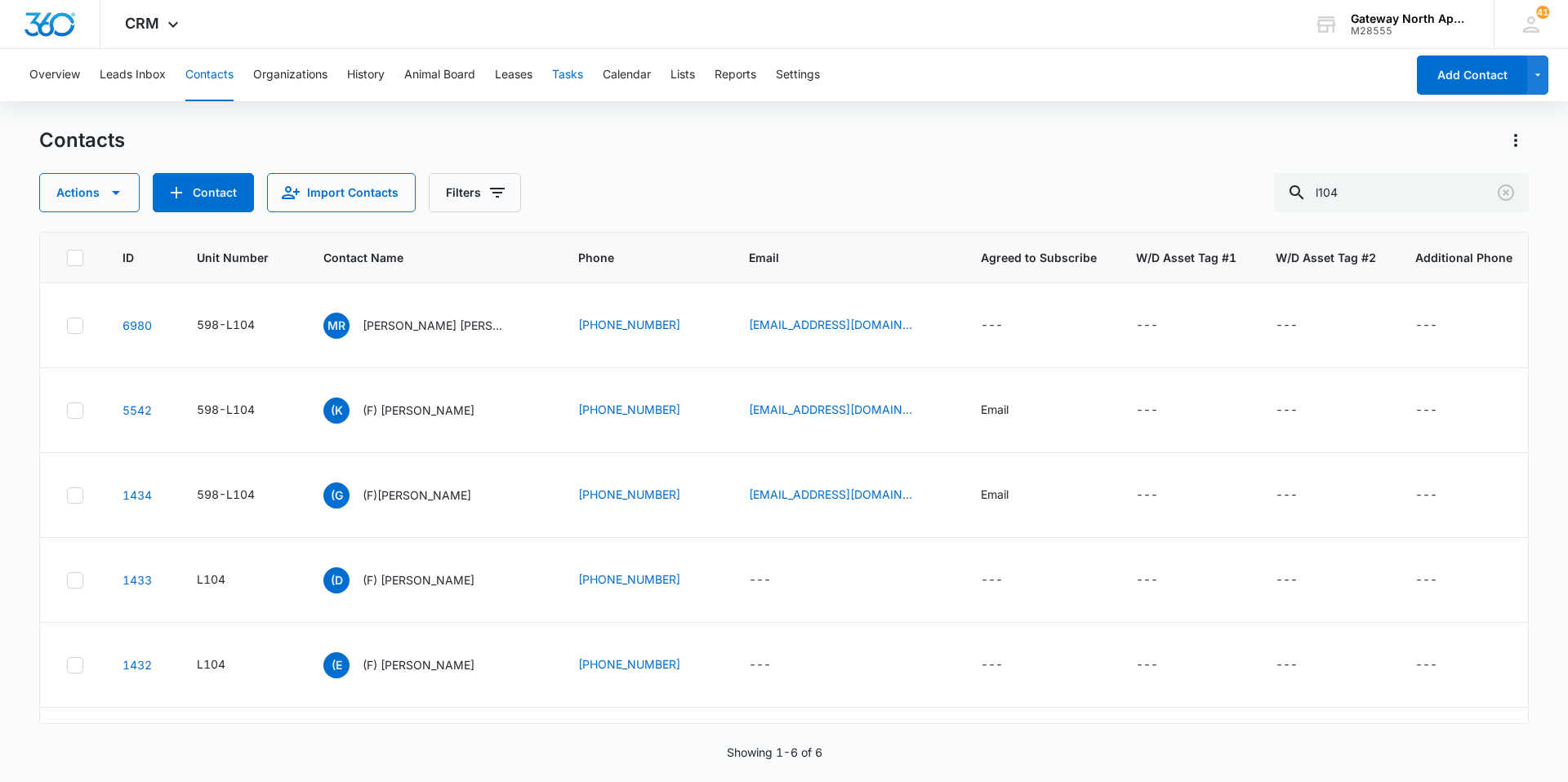
click at [571, 69] on button "Tasks" at bounding box center [568, 75] width 31 height 52
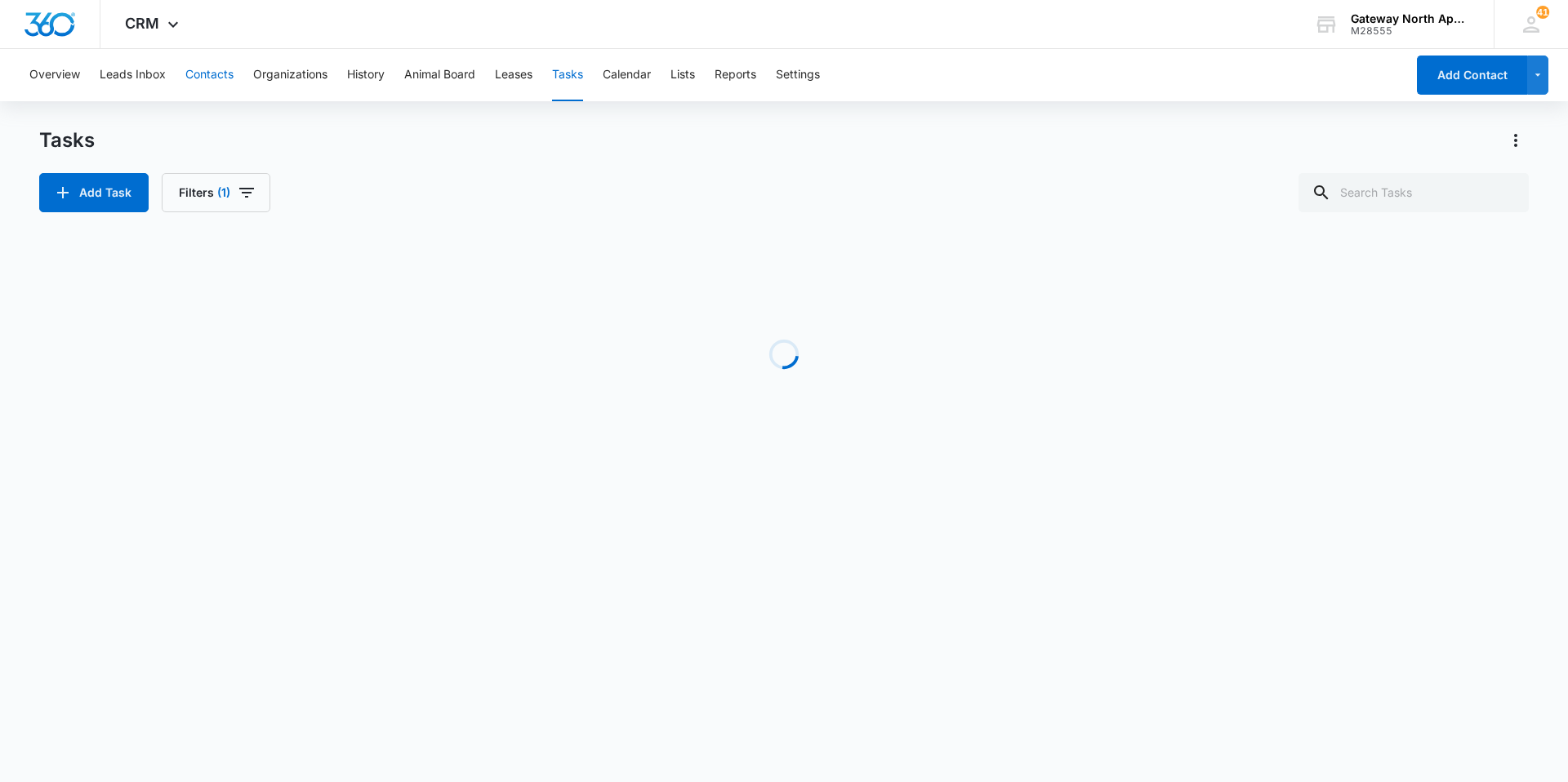
click at [215, 69] on button "Contacts" at bounding box center [210, 75] width 48 height 52
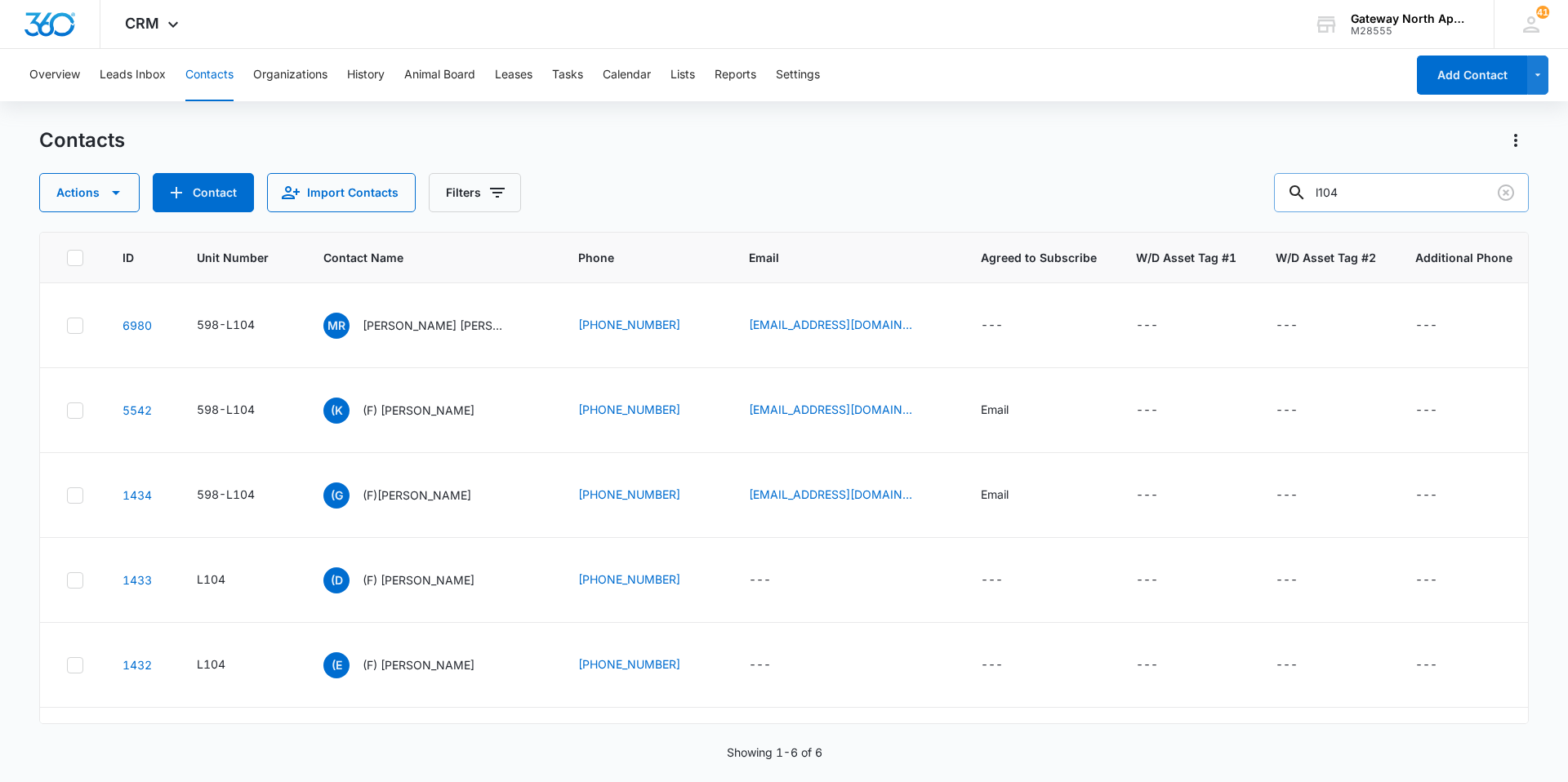
drag, startPoint x: 1379, startPoint y: 198, endPoint x: 1290, endPoint y: 197, distance: 89.0
click at [1290, 197] on input "l104" at bounding box center [1401, 192] width 255 height 39
click at [577, 74] on button "Tasks" at bounding box center [568, 75] width 31 height 52
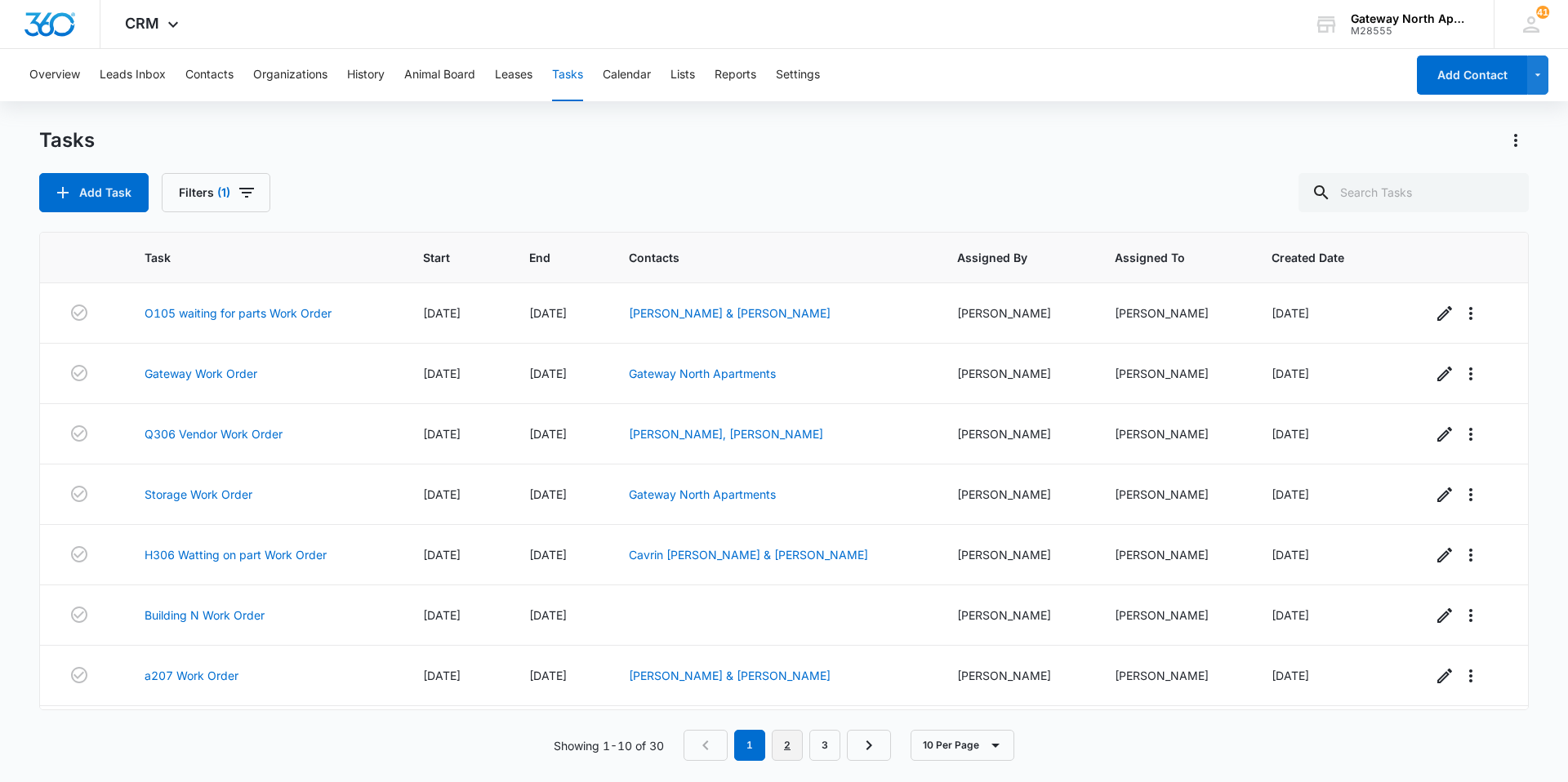
click at [786, 749] on link "2" at bounding box center [787, 746] width 31 height 31
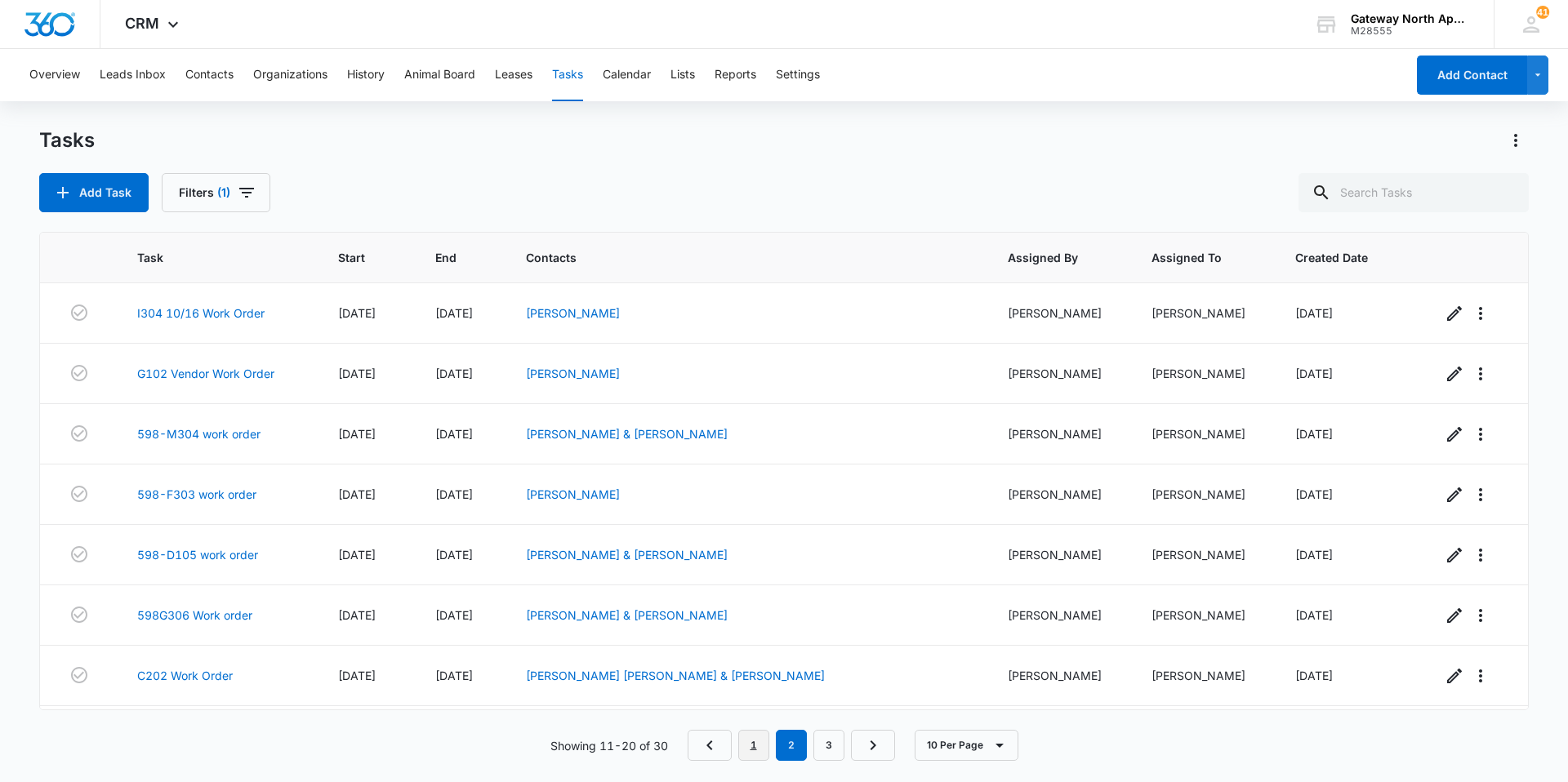
click at [757, 745] on link "1" at bounding box center [754, 746] width 31 height 31
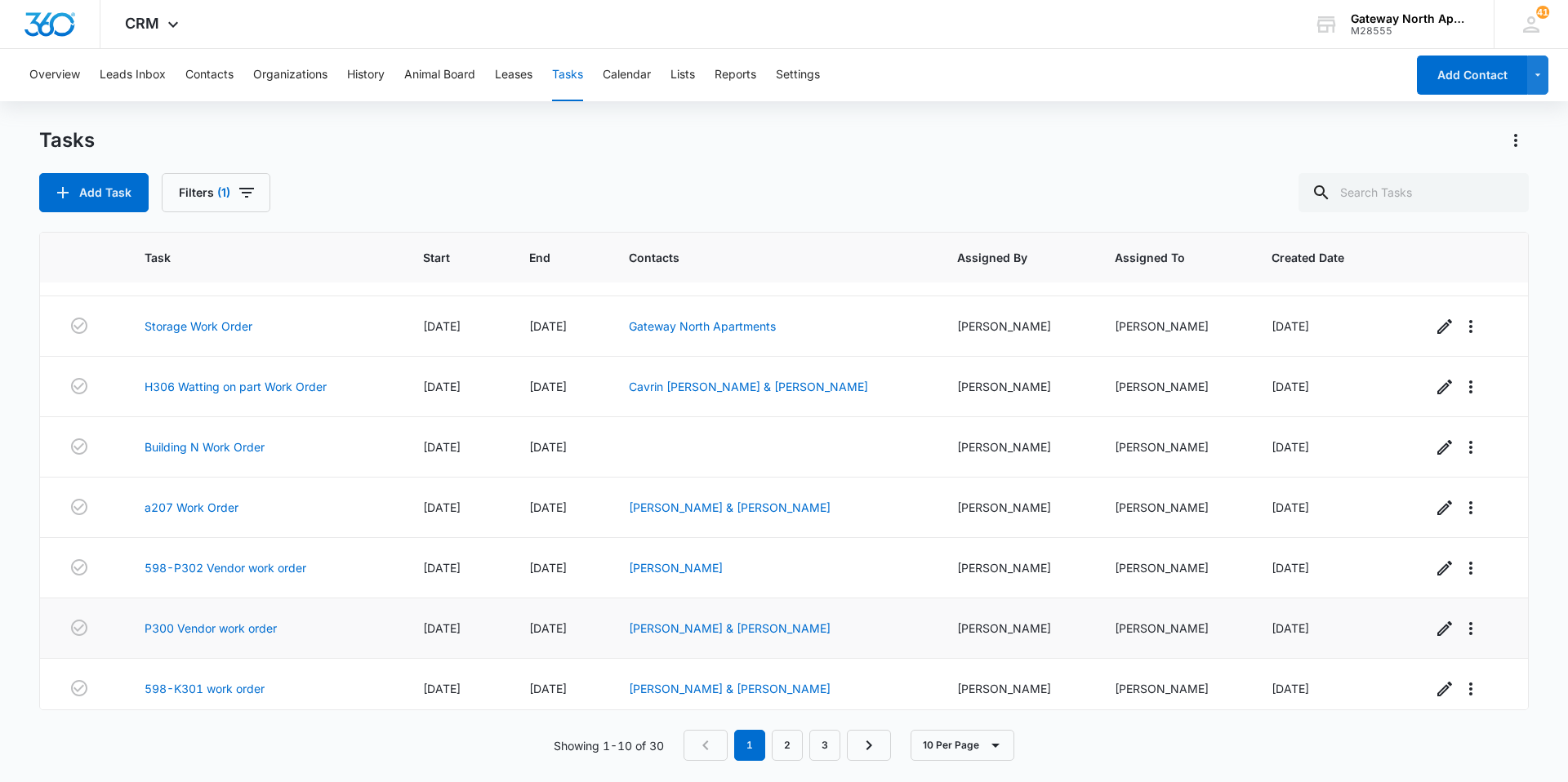
scroll to position [177, 0]
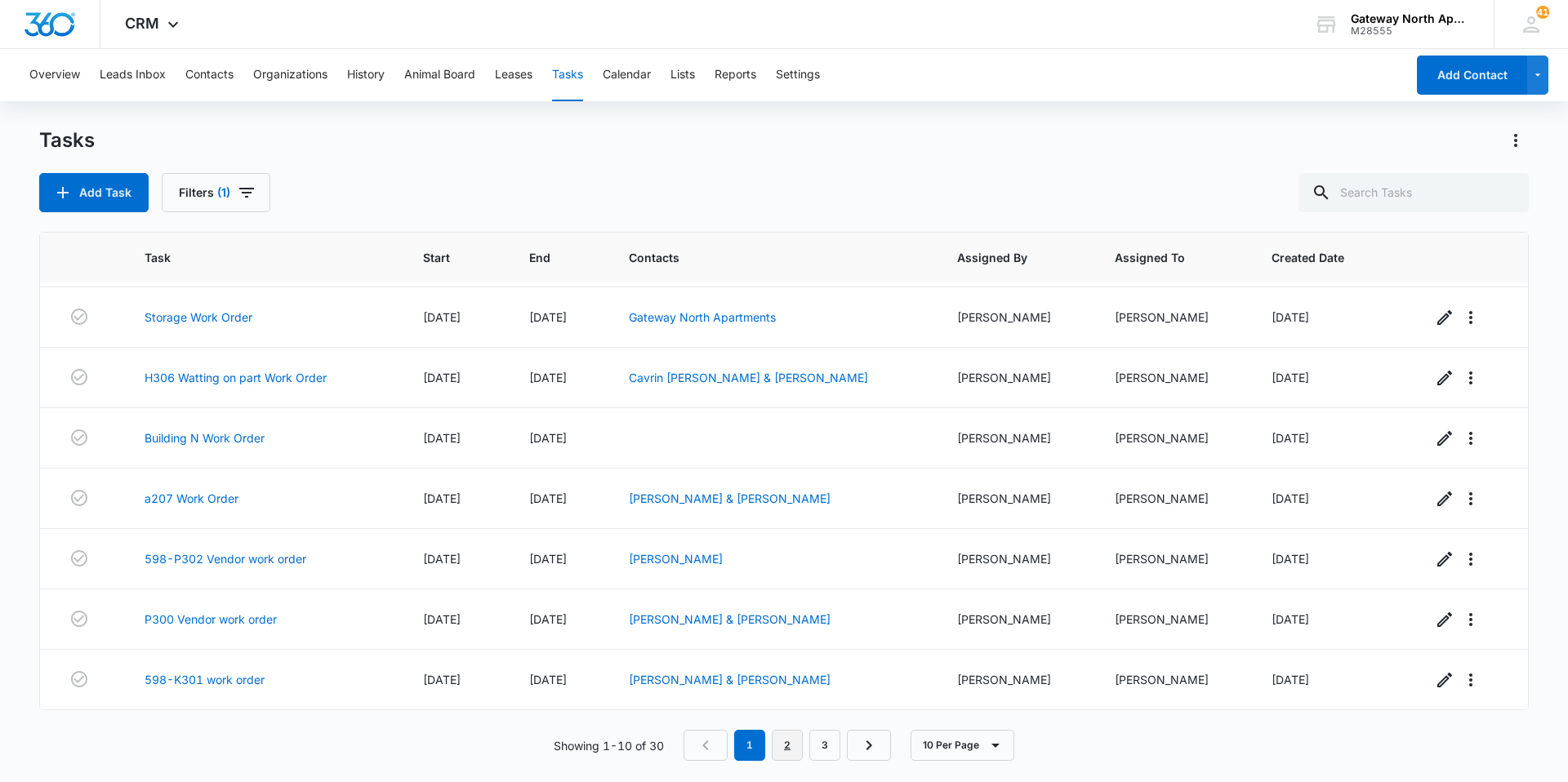
click at [784, 748] on link "2" at bounding box center [787, 746] width 31 height 31
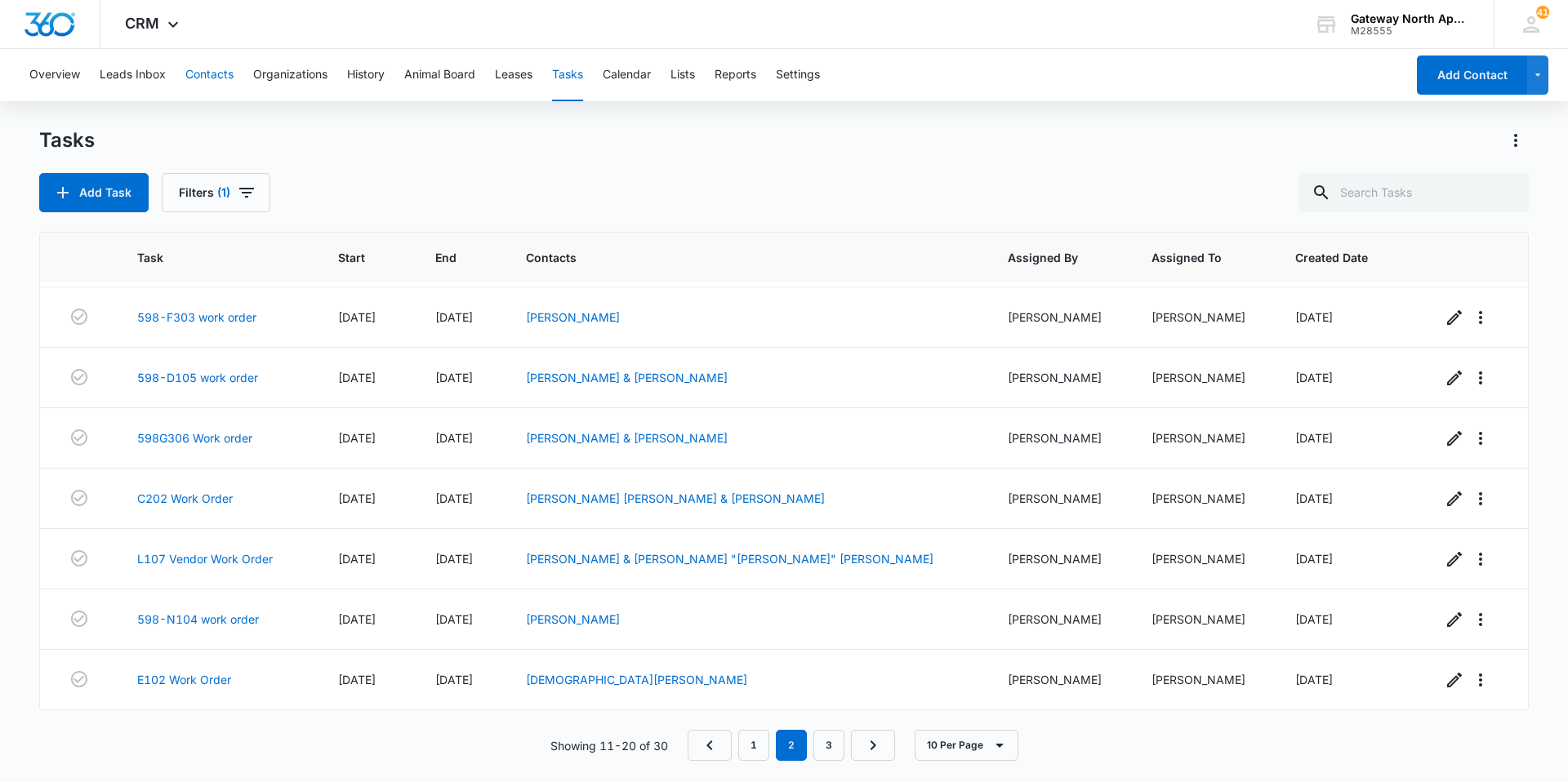
click at [216, 74] on button "Contacts" at bounding box center [210, 75] width 48 height 52
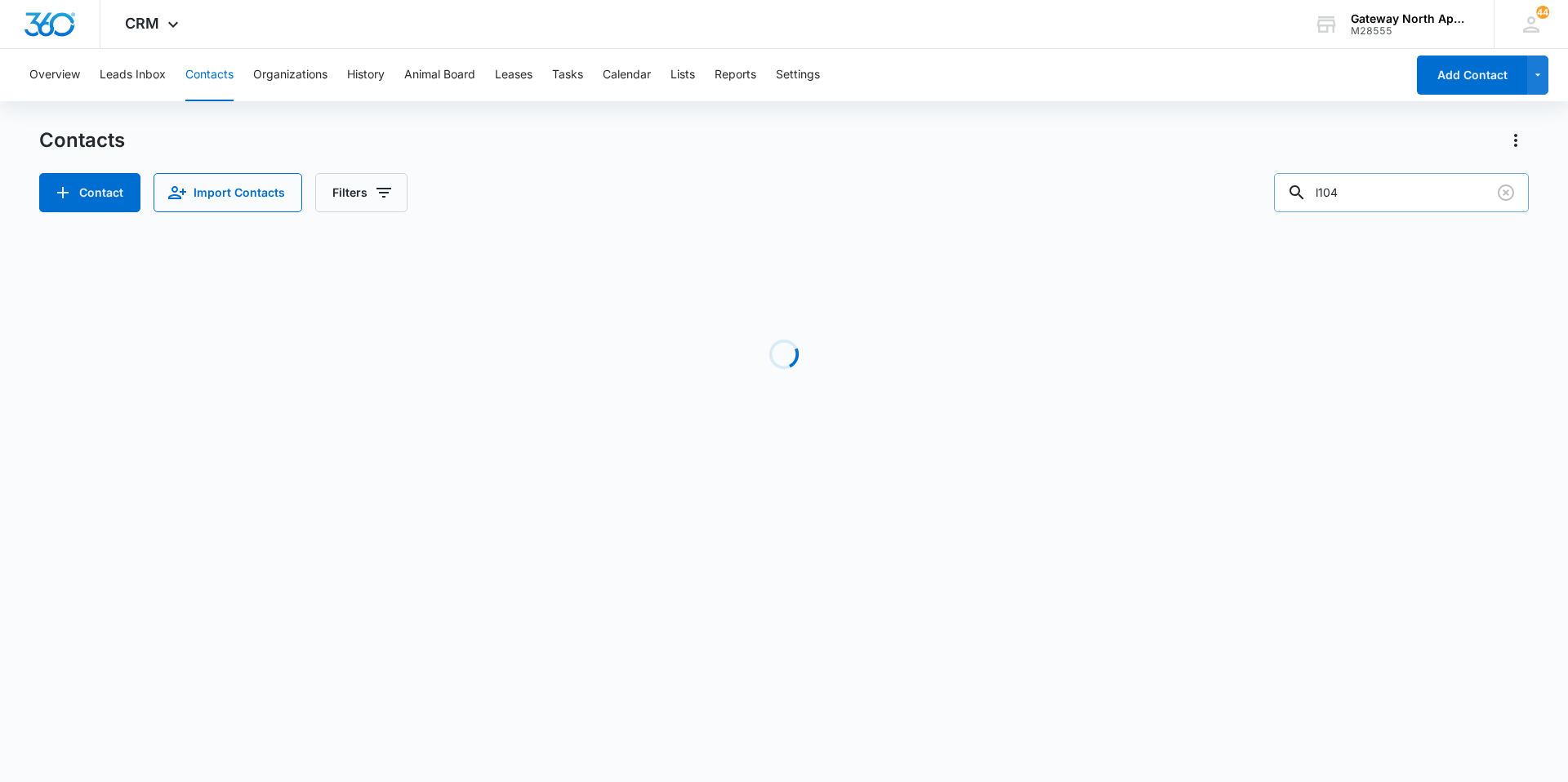
click at [1520, 198] on input "l104" at bounding box center [1401, 192] width 255 height 39
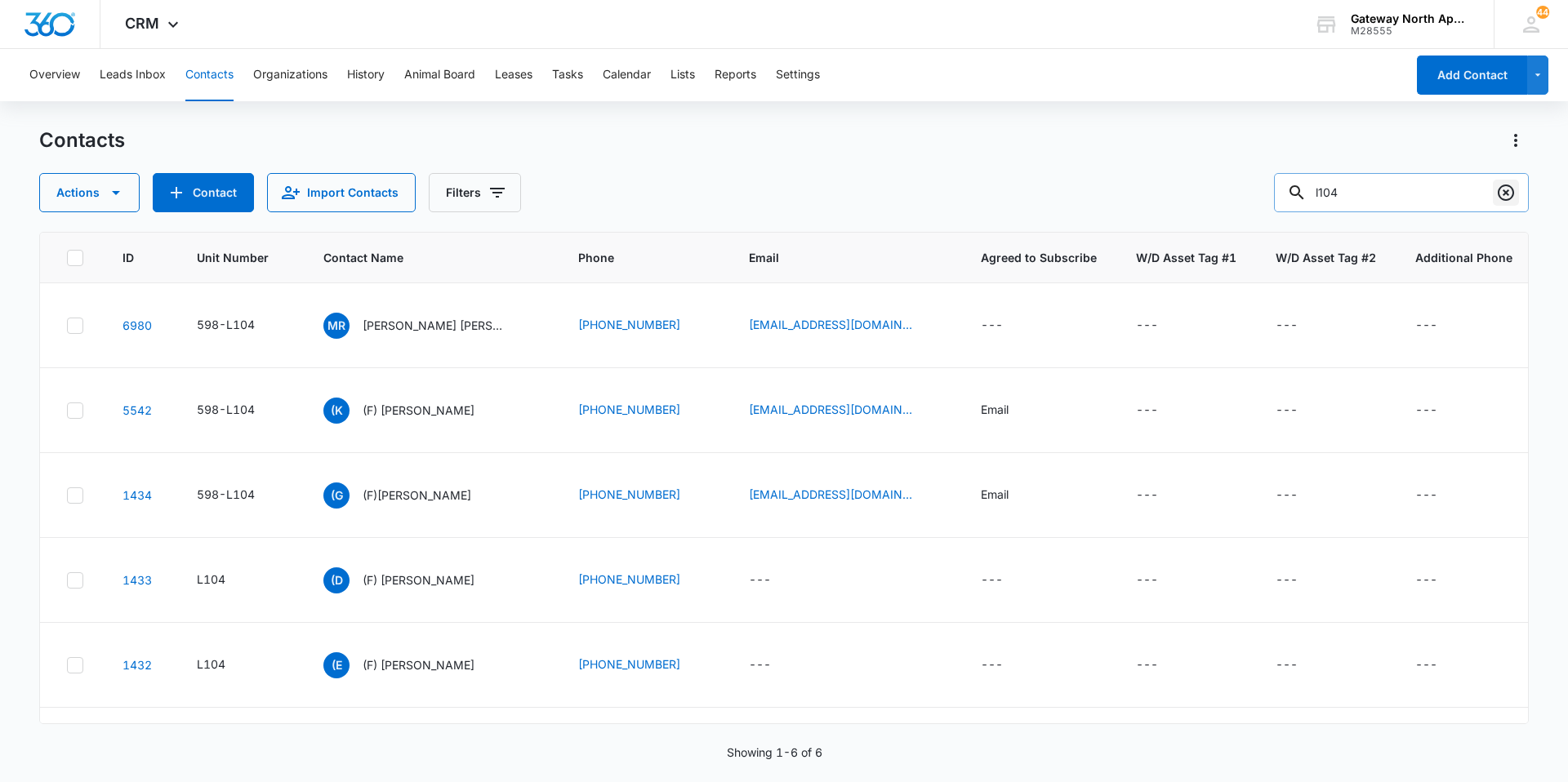
click at [1508, 188] on icon "Clear" at bounding box center [1506, 193] width 20 height 20
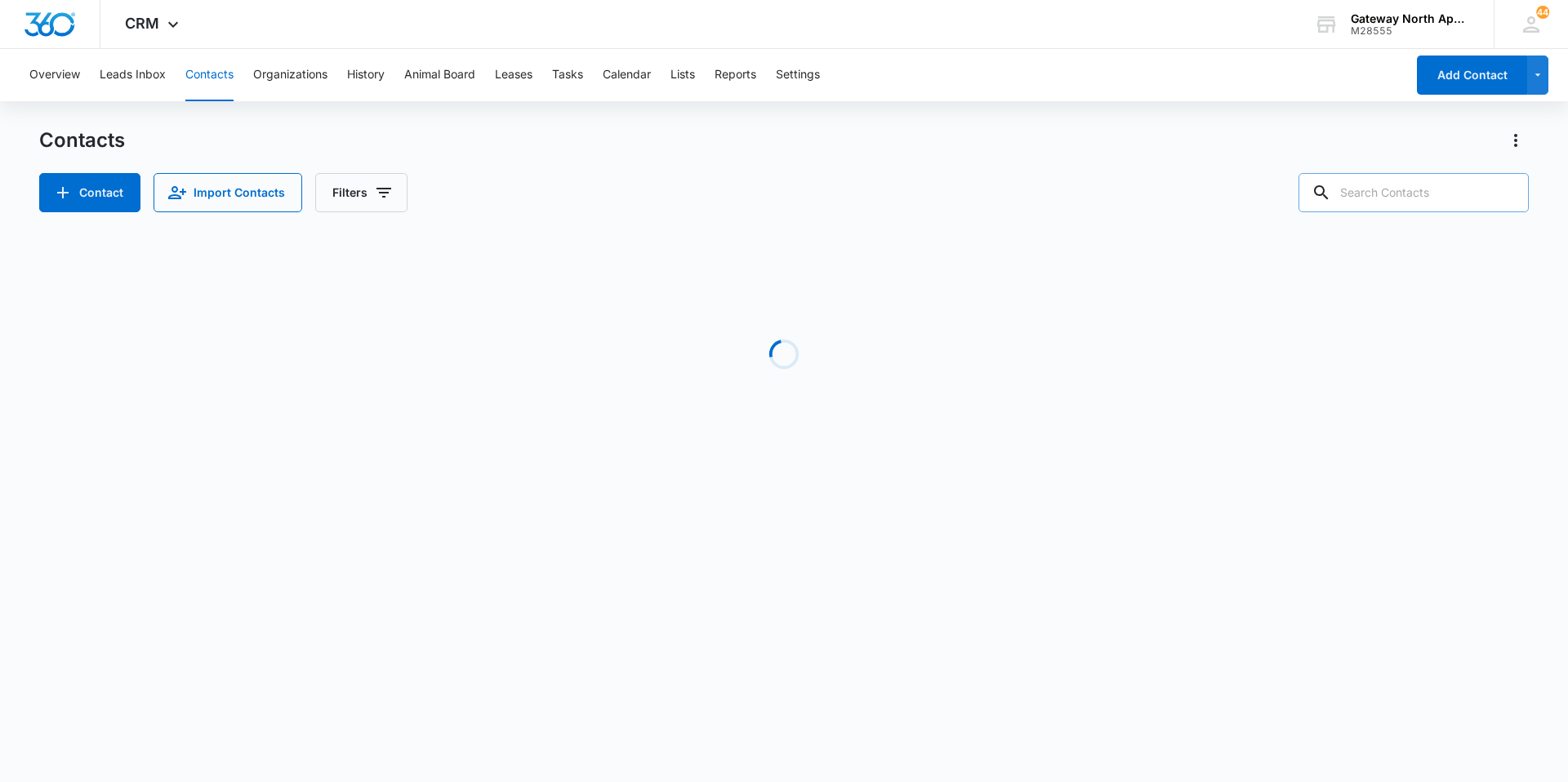
click at [211, 73] on button "Contacts" at bounding box center [210, 75] width 48 height 52
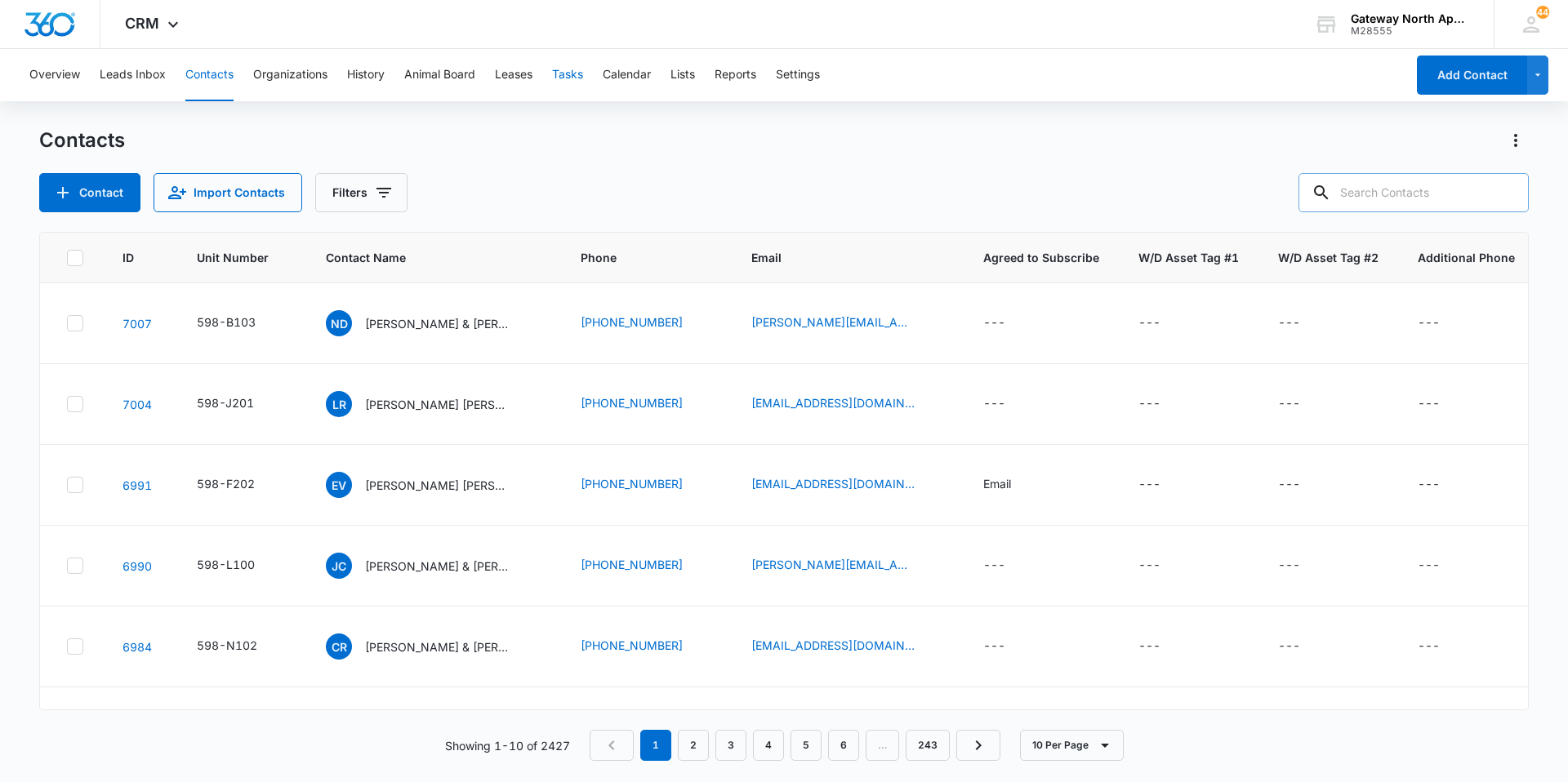
click at [577, 68] on button "Tasks" at bounding box center [568, 75] width 31 height 52
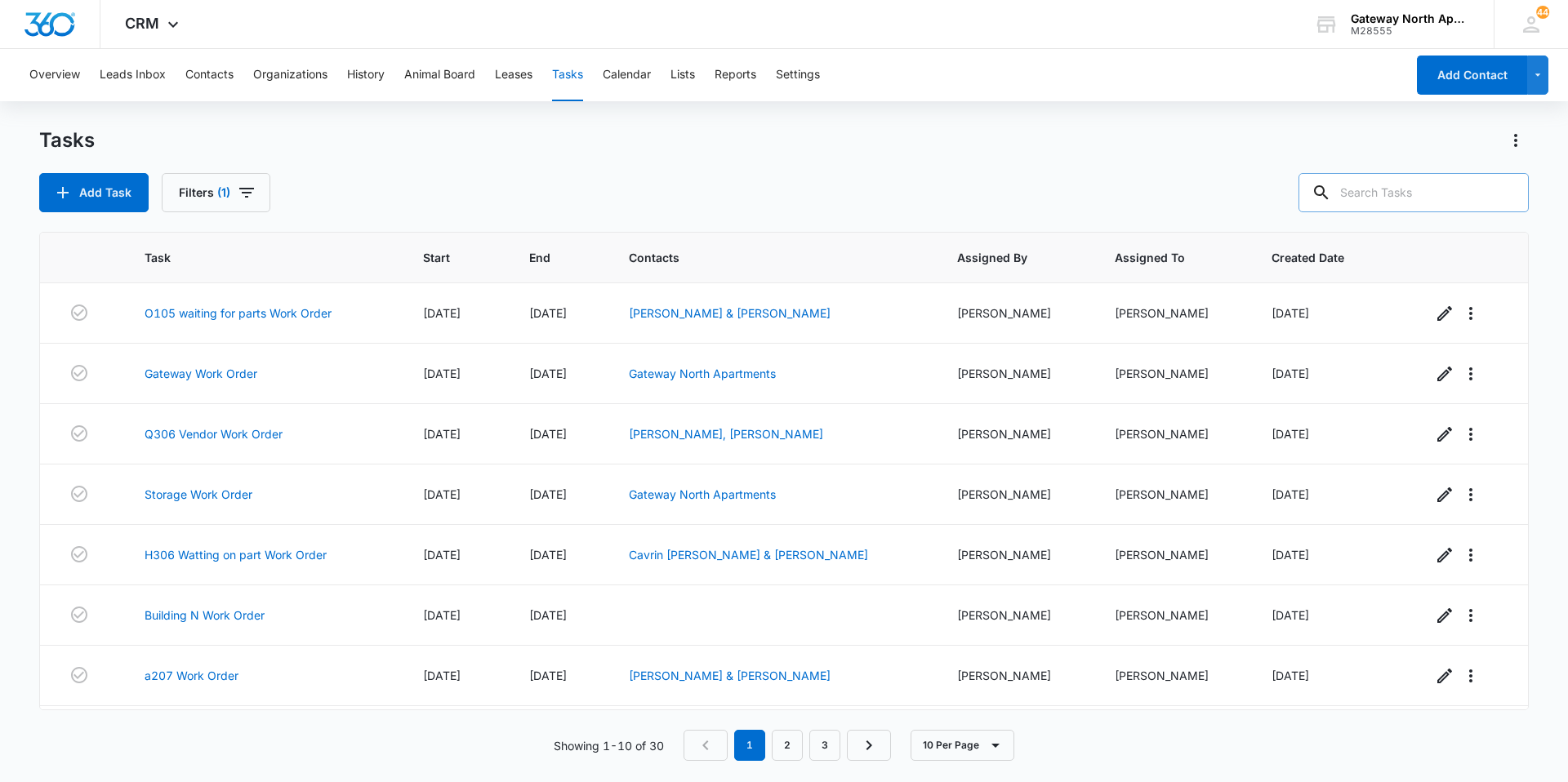
click at [1386, 200] on input "text" at bounding box center [1414, 192] width 230 height 39
type input "b304"
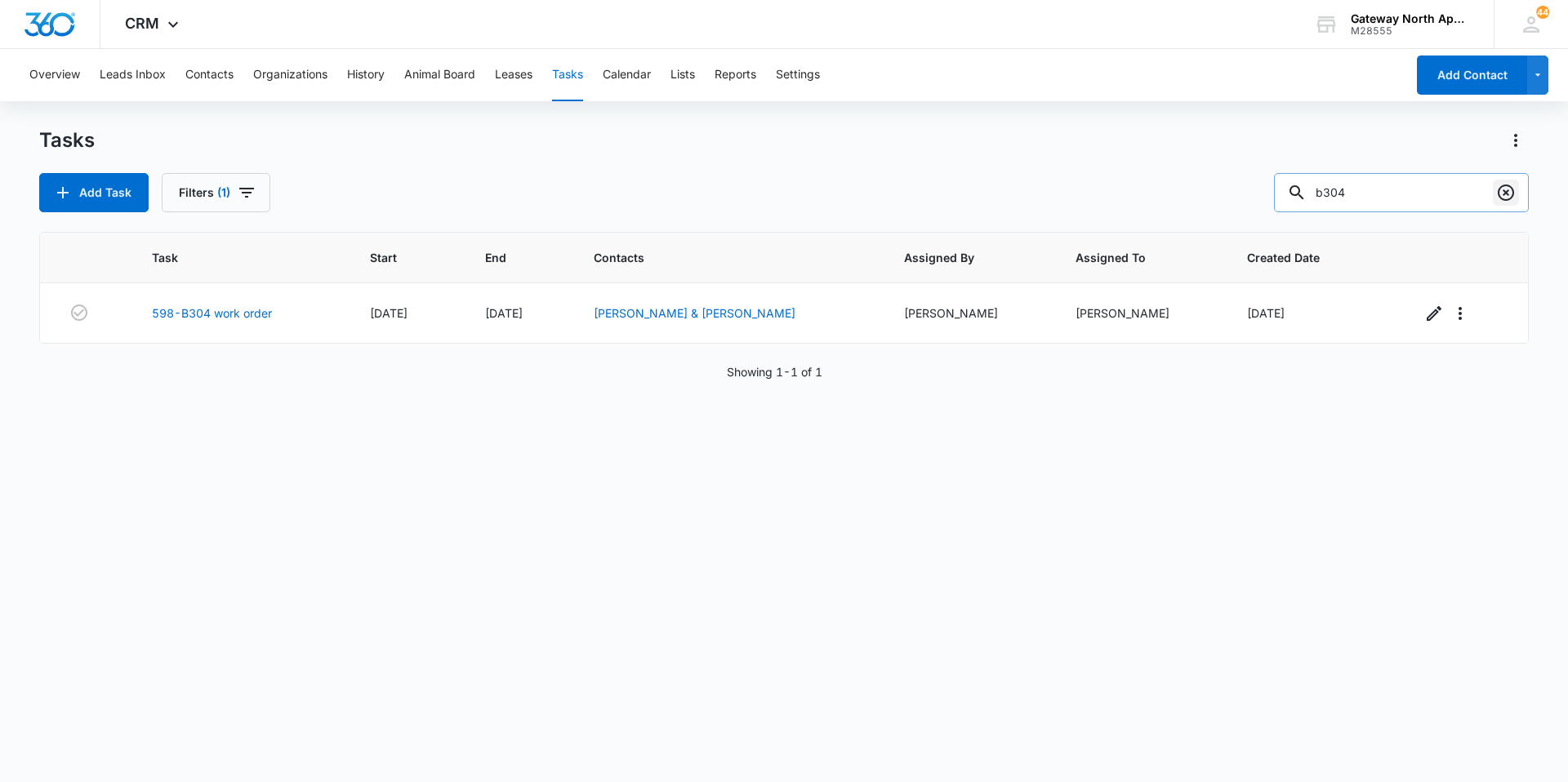
click at [1502, 200] on icon "Clear" at bounding box center [1506, 193] width 20 height 20
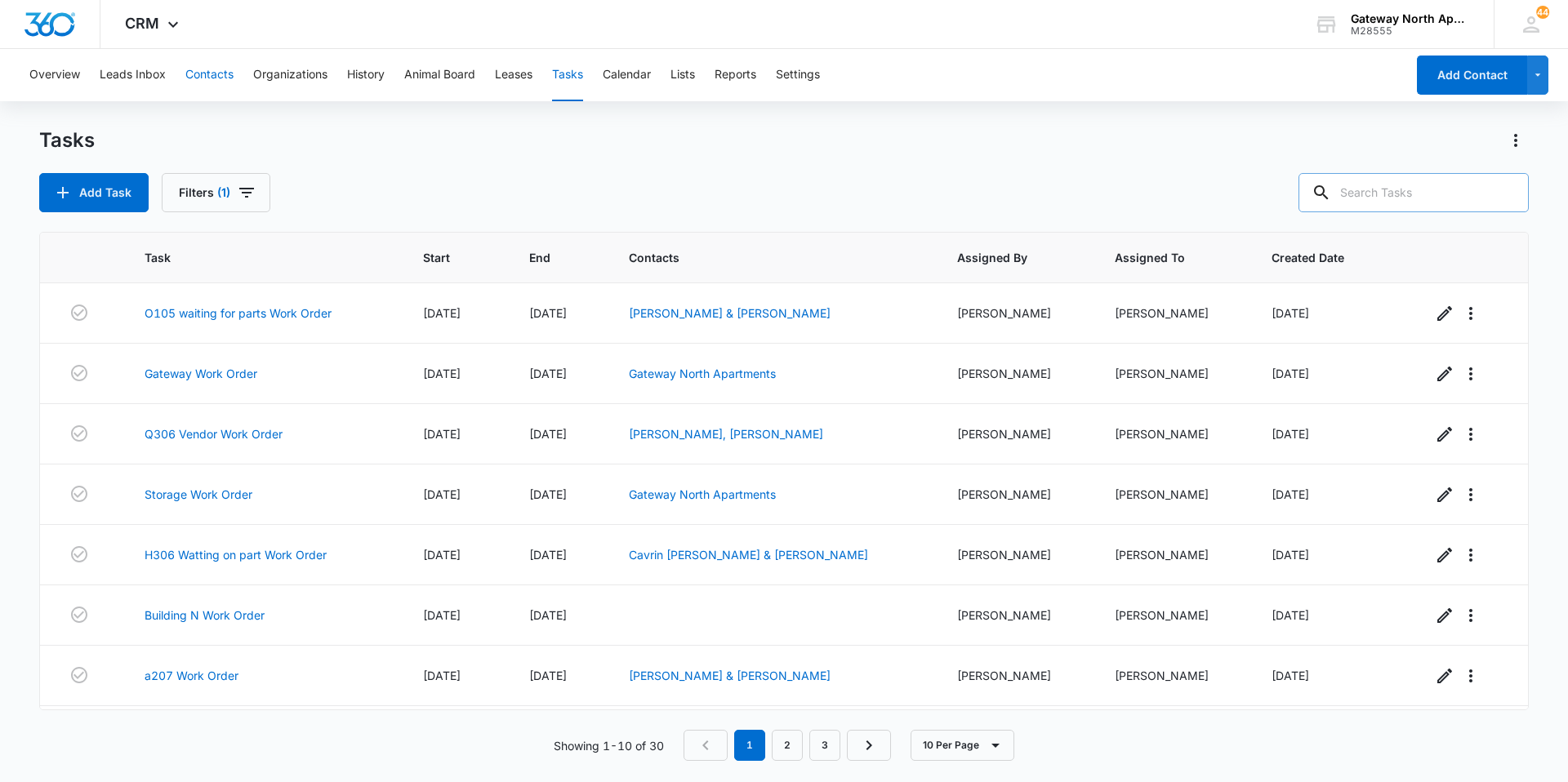
click at [196, 68] on button "Contacts" at bounding box center [210, 75] width 48 height 52
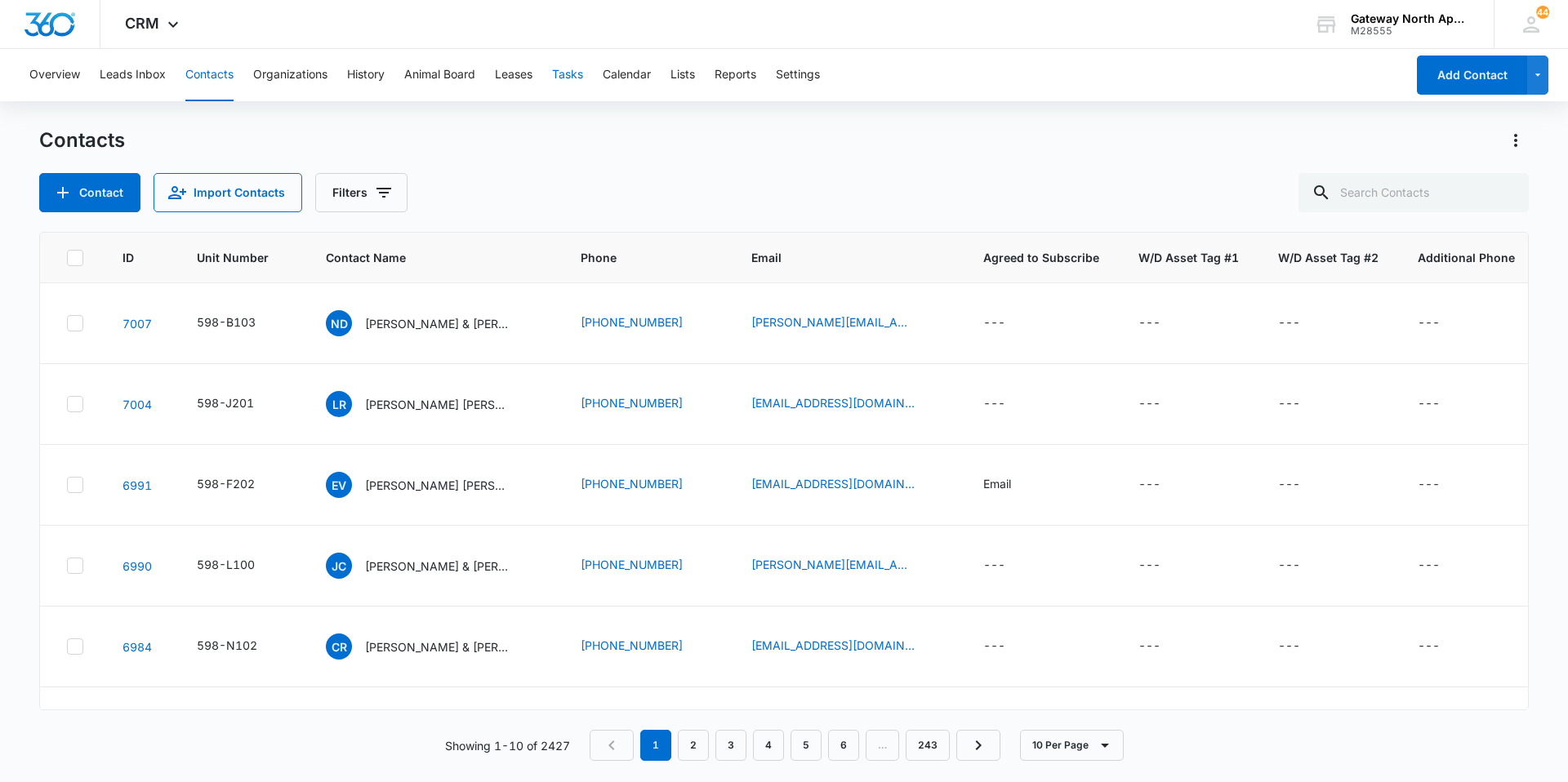
click at [556, 71] on button "Tasks" at bounding box center [568, 75] width 31 height 52
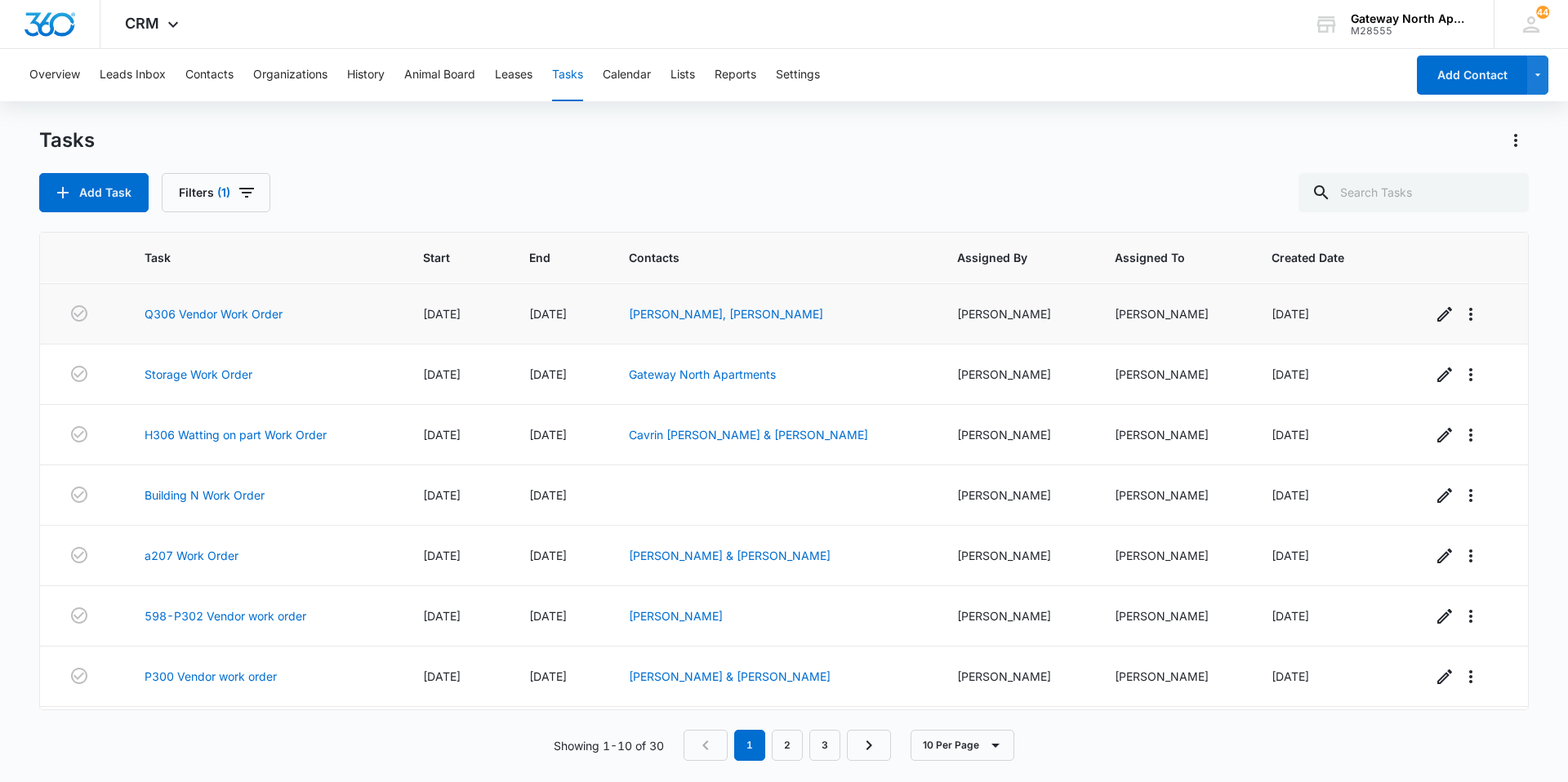
scroll to position [177, 0]
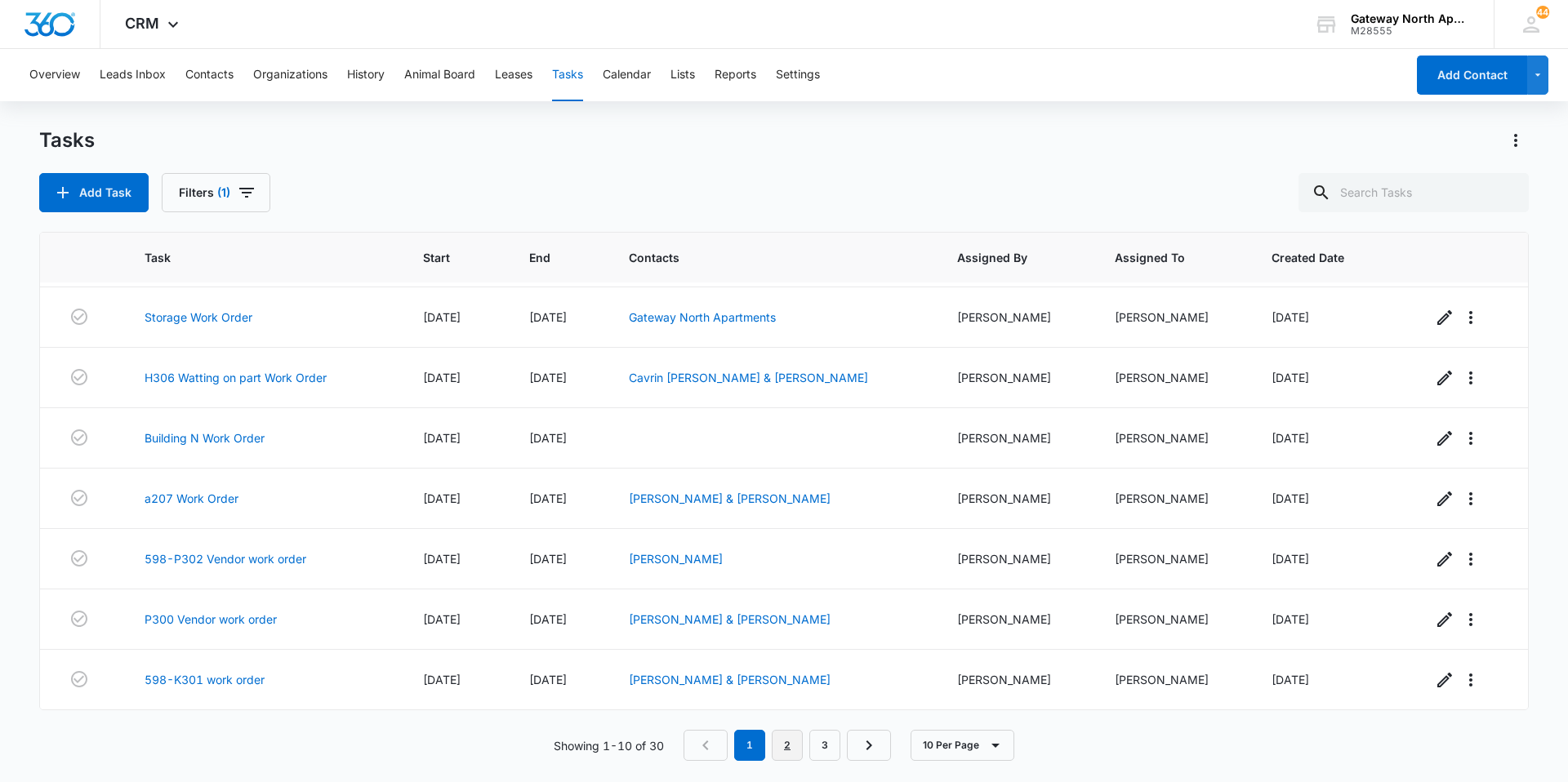
click at [795, 737] on link "2" at bounding box center [787, 746] width 31 height 31
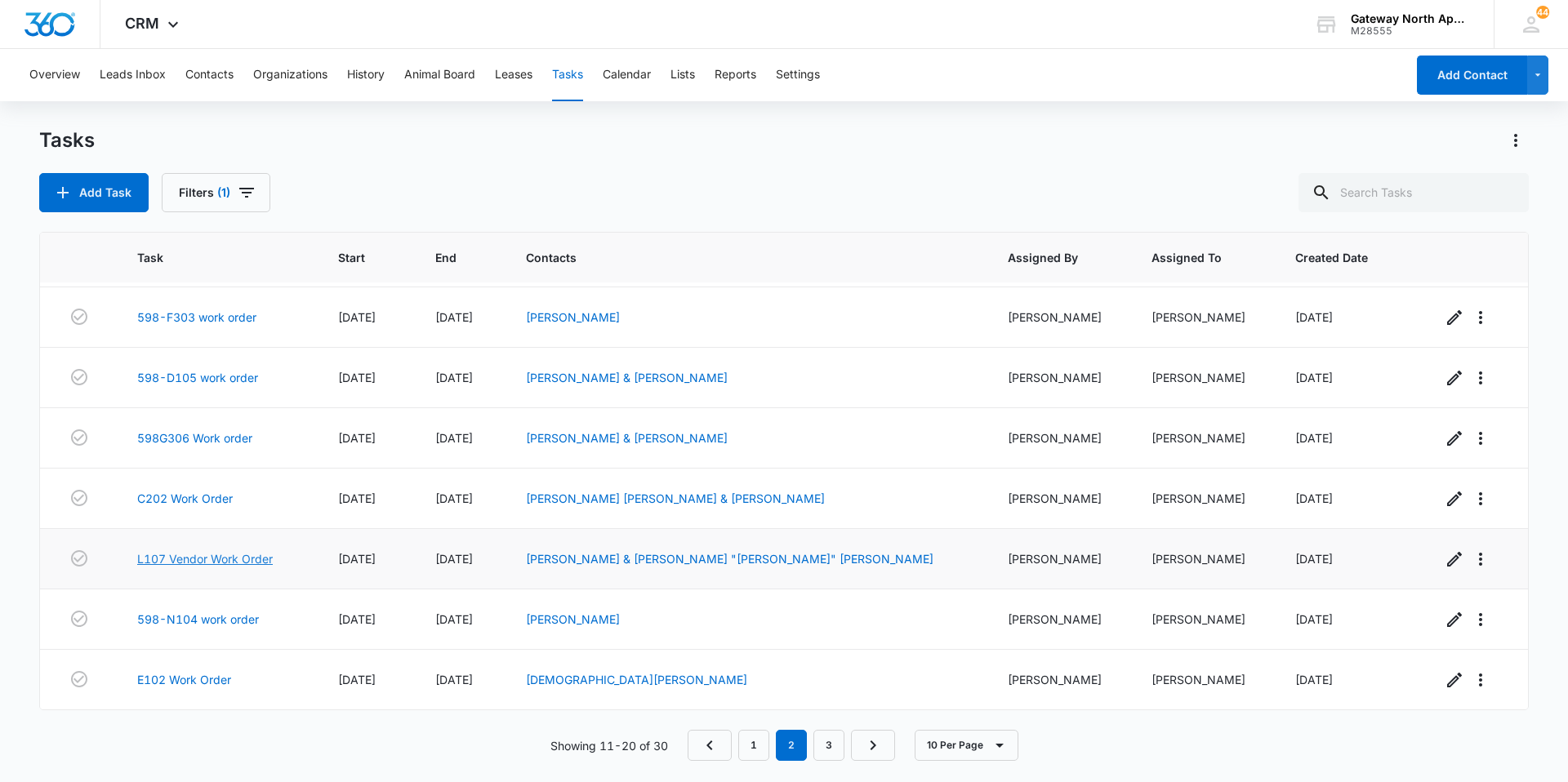
click at [211, 556] on link "L107 Vendor Work Order" at bounding box center [205, 559] width 136 height 17
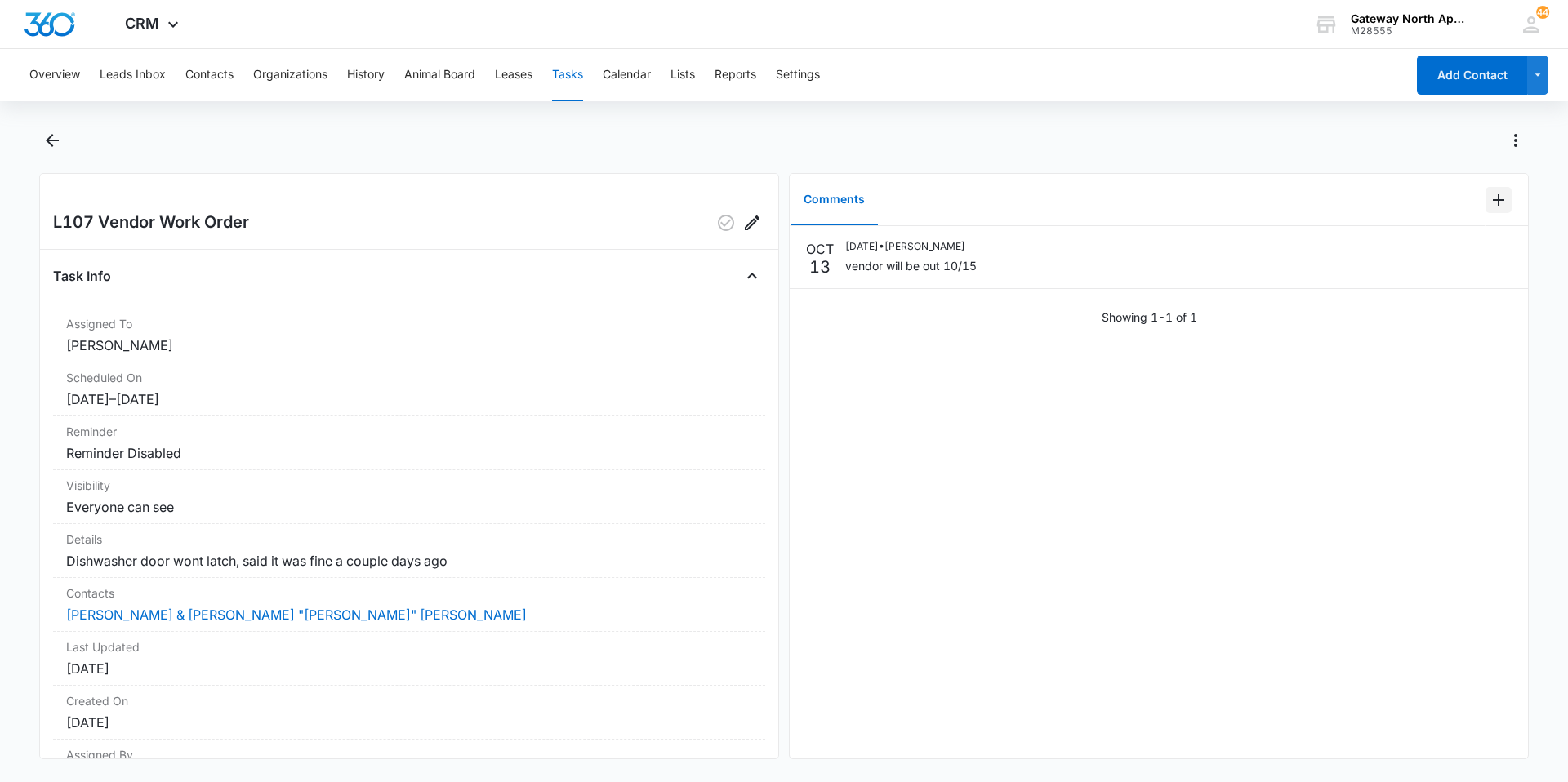
click at [1489, 194] on icon "Add Comment" at bounding box center [1499, 200] width 20 height 20
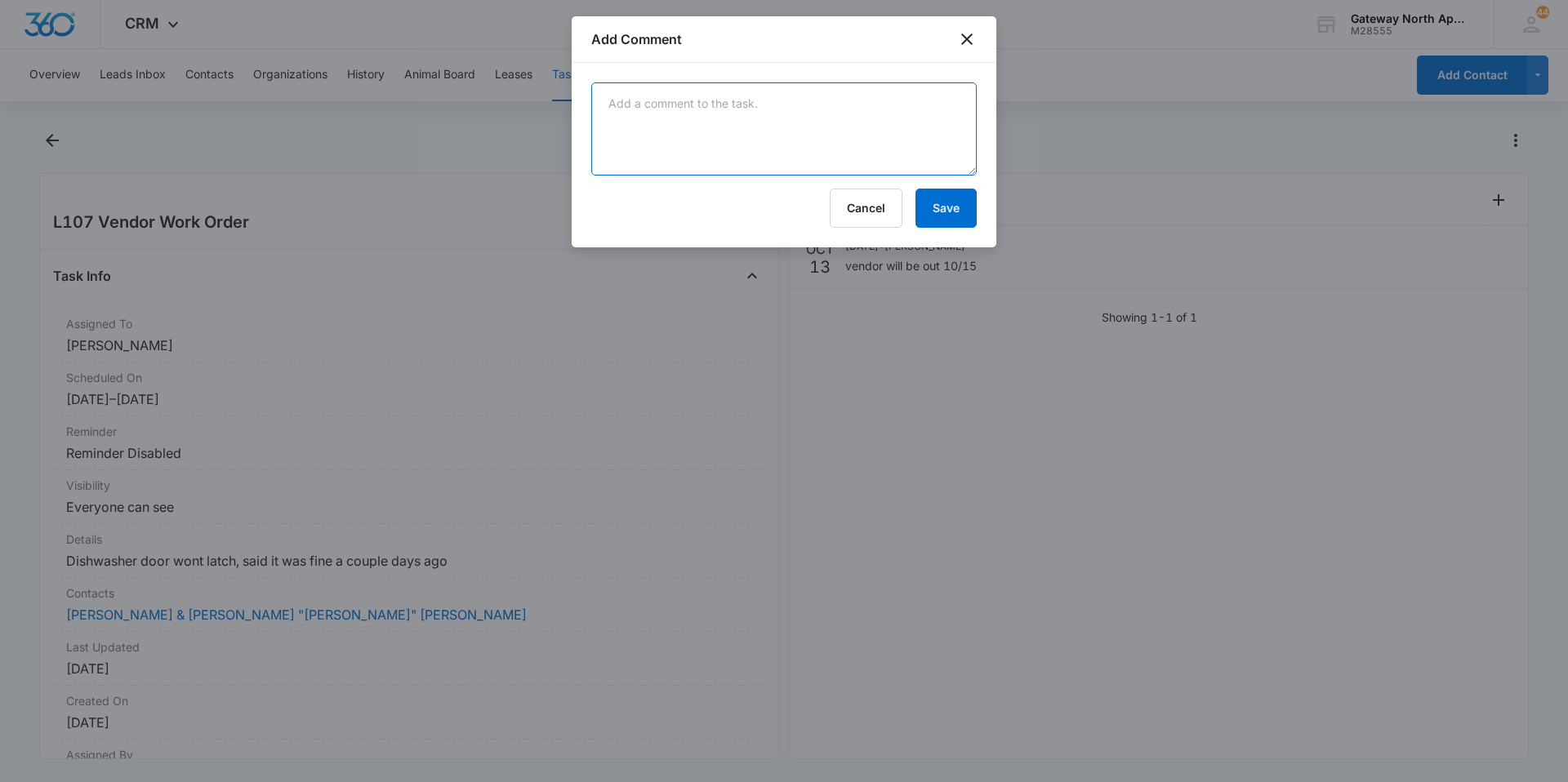
click at [850, 131] on textarea at bounding box center [784, 129] width 386 height 93
type textarea "tenant called back,no longer having issues"
click at [949, 225] on button "Save" at bounding box center [946, 207] width 61 height 39
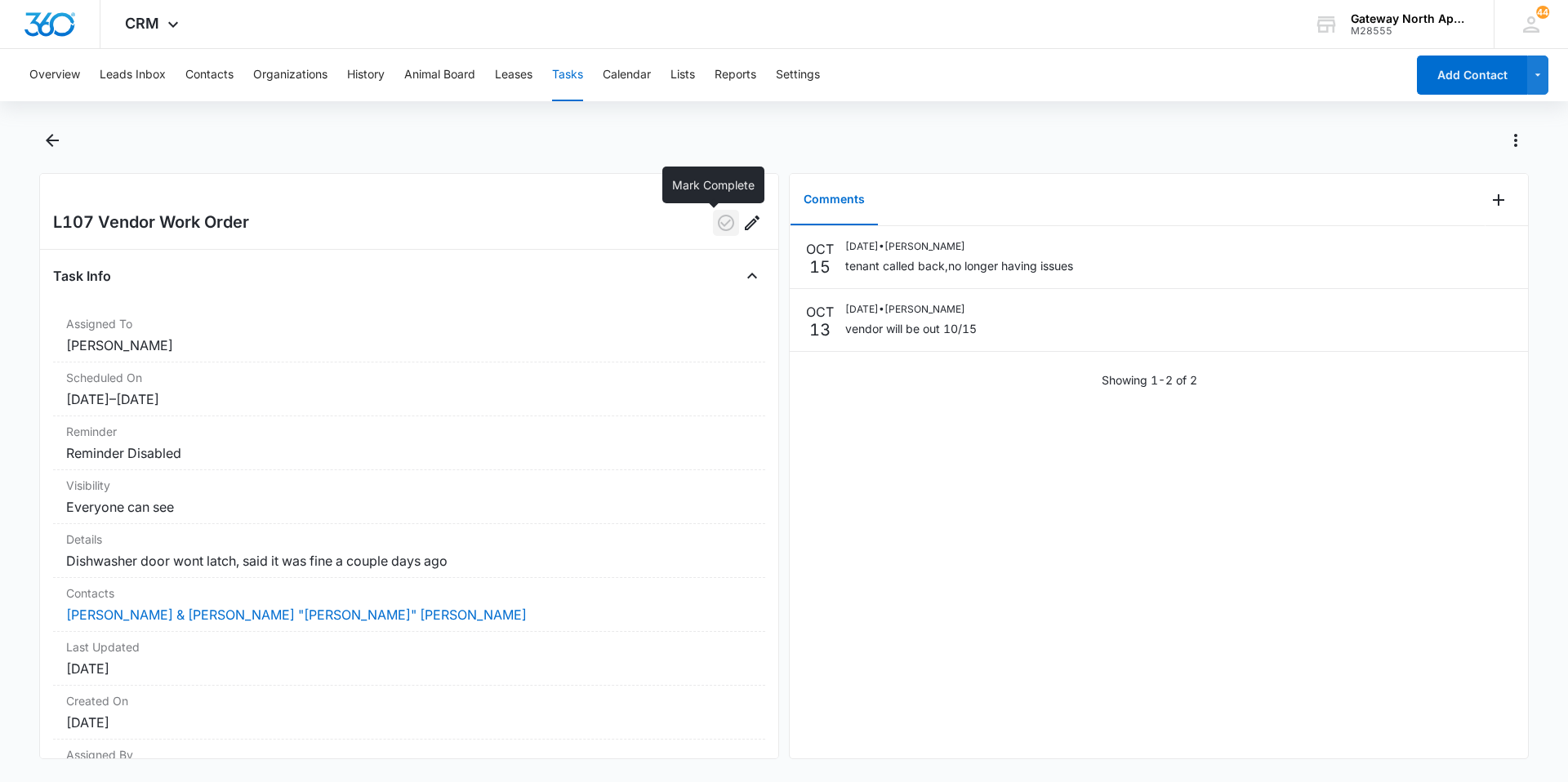
click at [717, 221] on icon "button" at bounding box center [726, 223] width 20 height 20
click at [563, 66] on button "Tasks" at bounding box center [568, 75] width 31 height 52
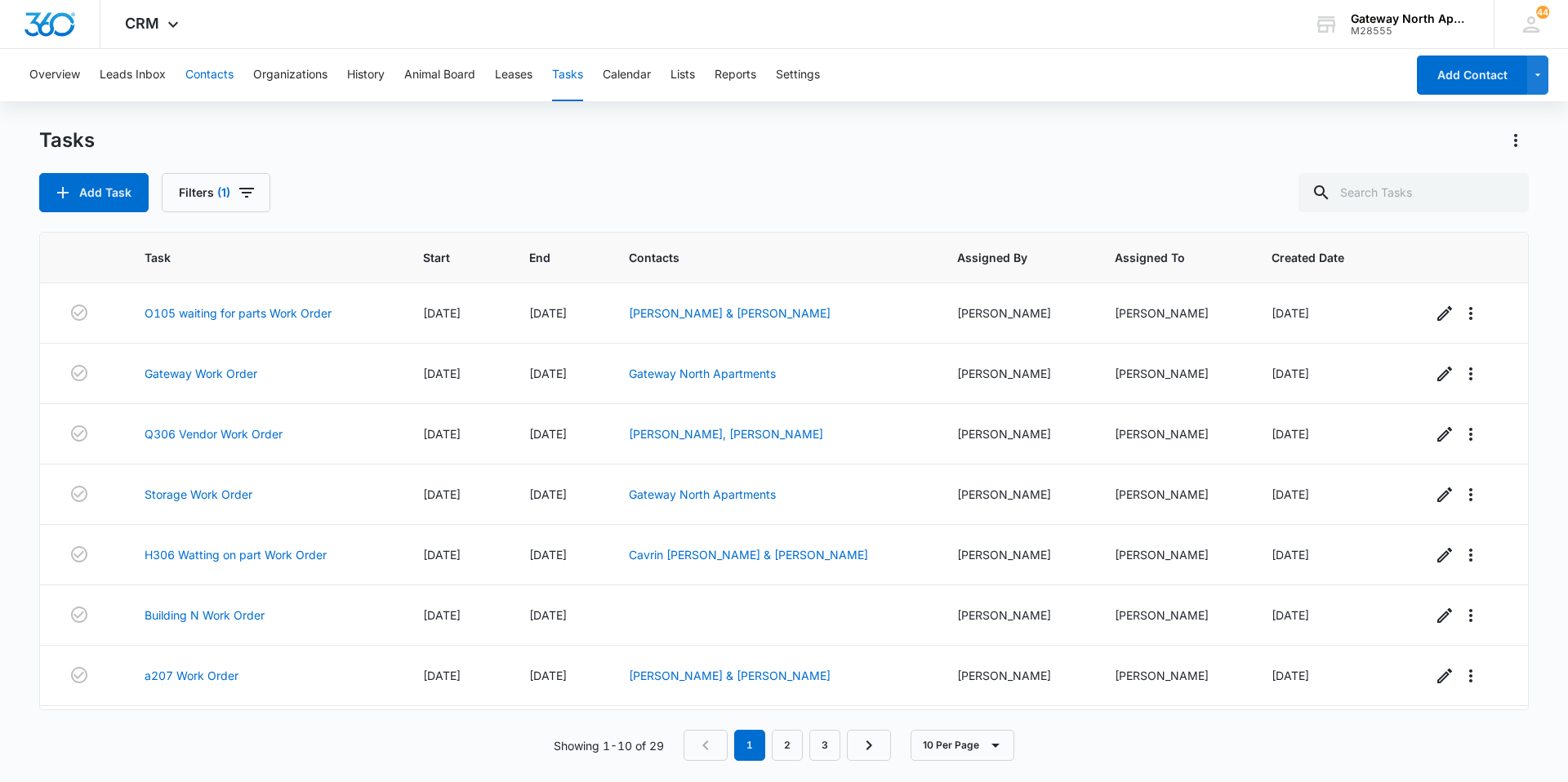
click at [215, 59] on button "Contacts" at bounding box center [210, 75] width 48 height 52
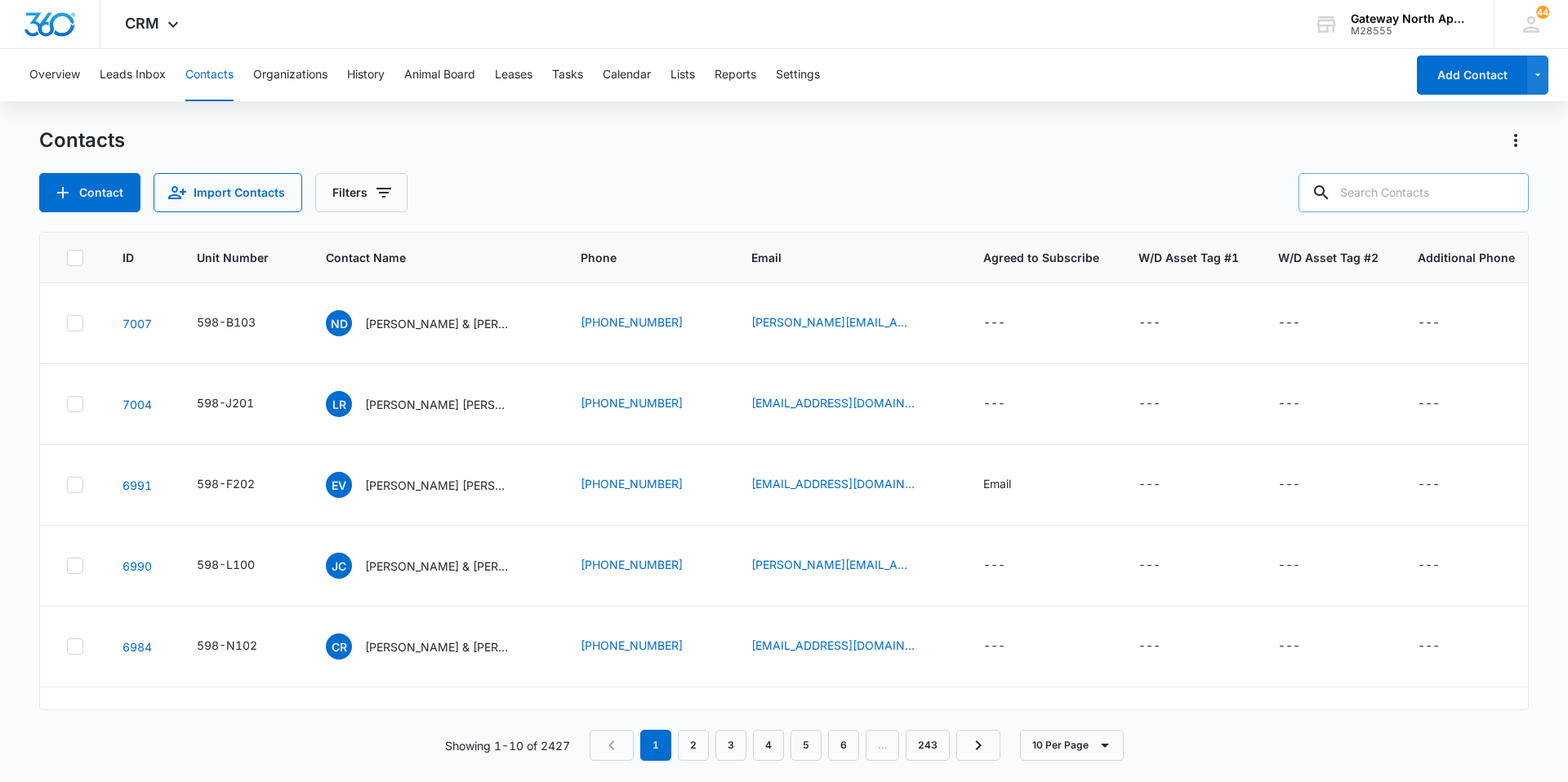
click at [1427, 205] on input "text" at bounding box center [1414, 192] width 230 height 39
type input "l203"
